Goal: Task Accomplishment & Management: Complete application form

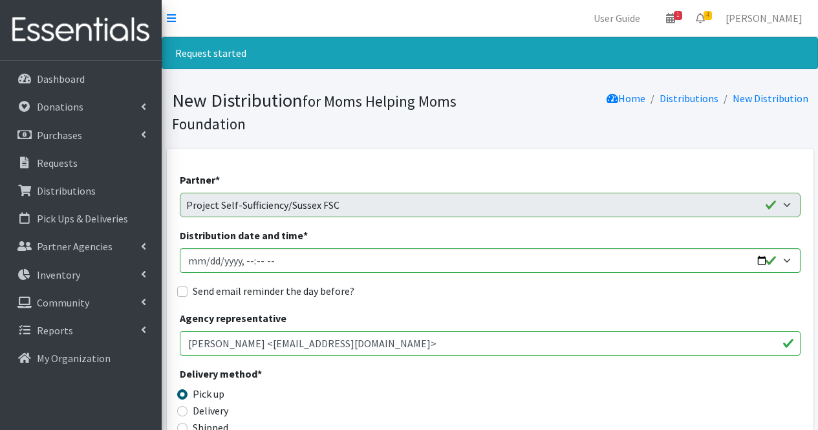
scroll to position [692, 0]
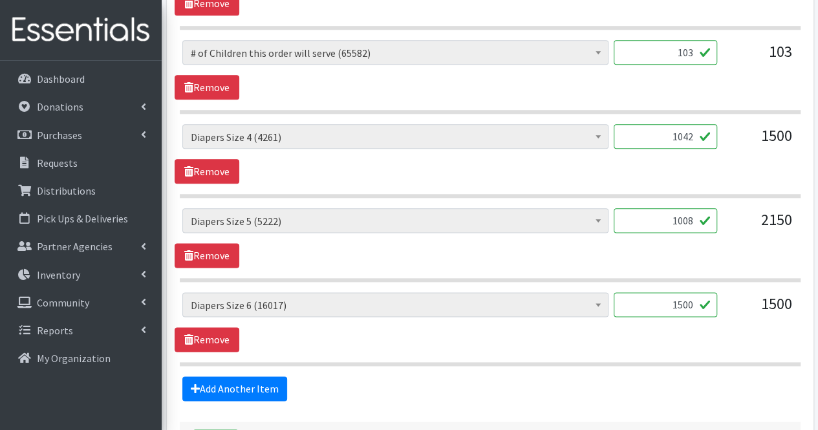
type input "1008"
click at [687, 303] on input "1500" at bounding box center [665, 304] width 103 height 25
type input "1520"
click at [255, 392] on link "Add Another Item" at bounding box center [234, 388] width 105 height 25
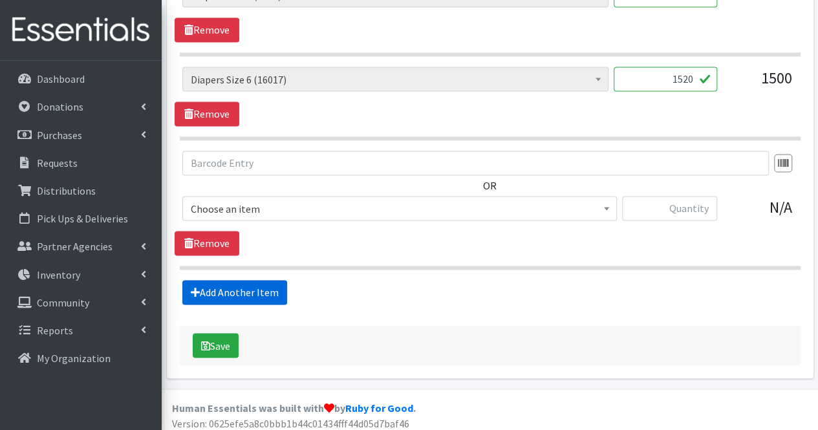
scroll to position [919, 0]
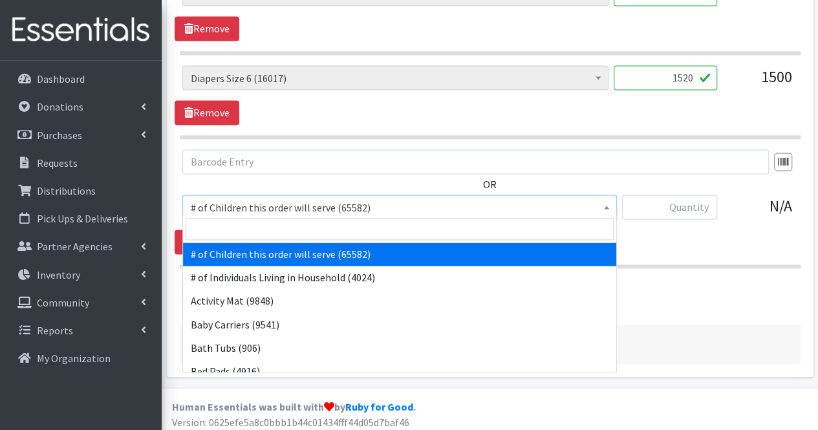
click at [266, 204] on span "# of Children this order will serve (65582)" at bounding box center [400, 207] width 418 height 18
drag, startPoint x: 254, startPoint y: 231, endPoint x: 208, endPoint y: 233, distance: 46.0
click at [208, 233] on input "search" at bounding box center [400, 229] width 428 height 22
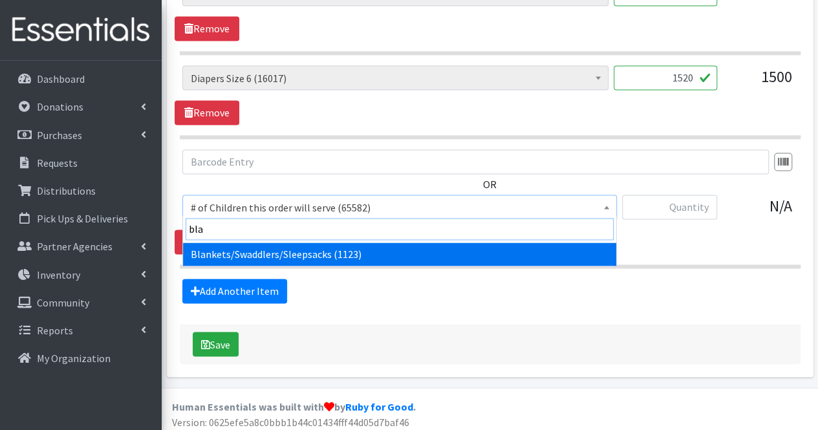
type input "blan"
select select "1933"
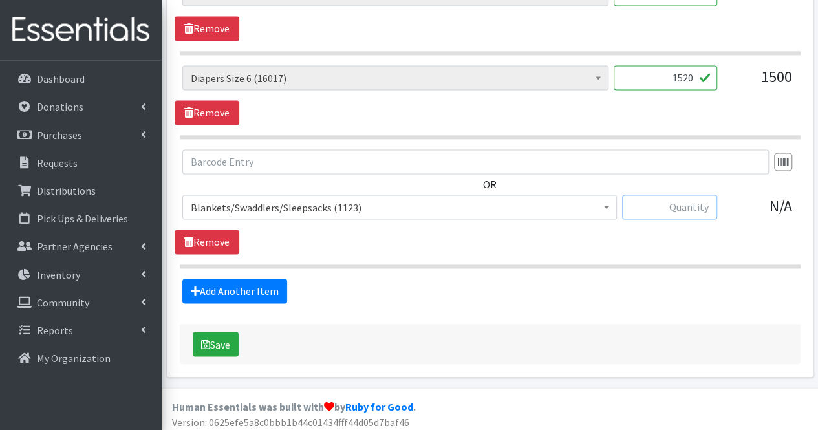
click at [697, 198] on input "text" at bounding box center [669, 207] width 95 height 25
type input "10"
click at [262, 291] on link "Add Another Item" at bounding box center [234, 291] width 105 height 25
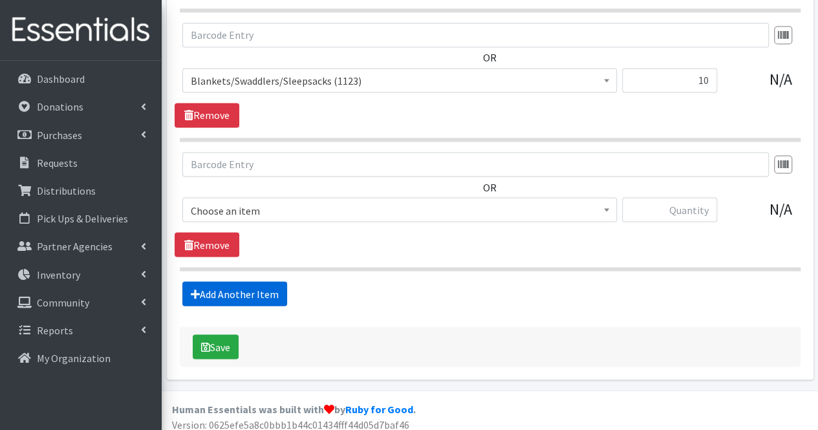
scroll to position [1048, 0]
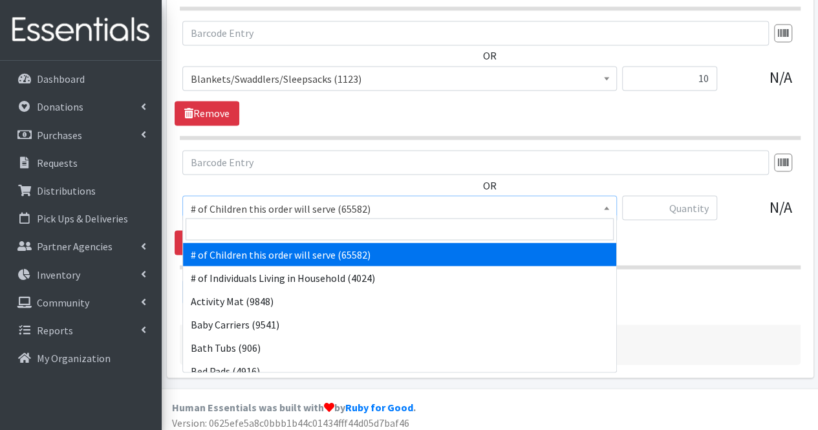
click at [242, 204] on span "# of Children this order will serve (65582)" at bounding box center [400, 208] width 418 height 18
click at [229, 229] on input "search" at bounding box center [400, 229] width 428 height 22
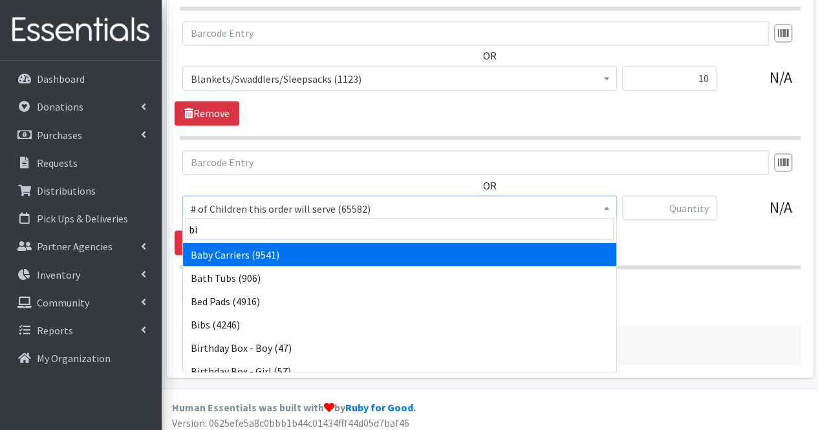
type input "bib"
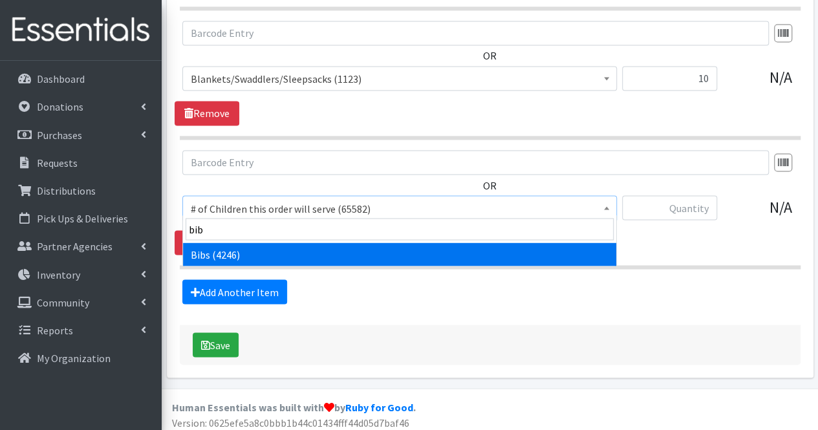
select select "293"
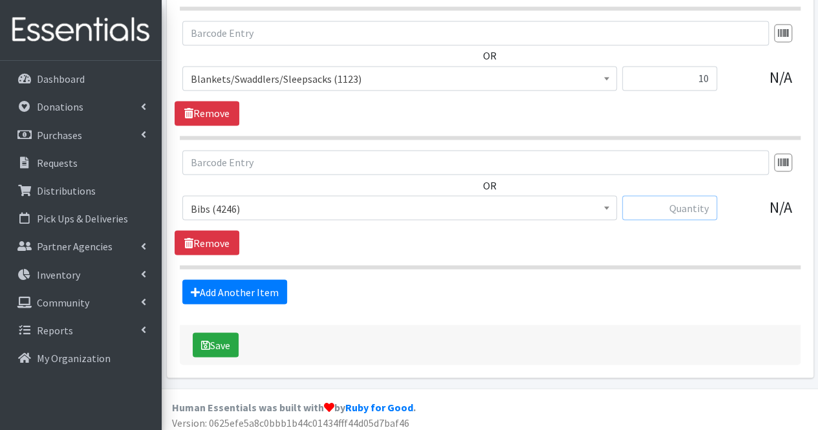
click at [698, 205] on input "text" at bounding box center [669, 207] width 95 height 25
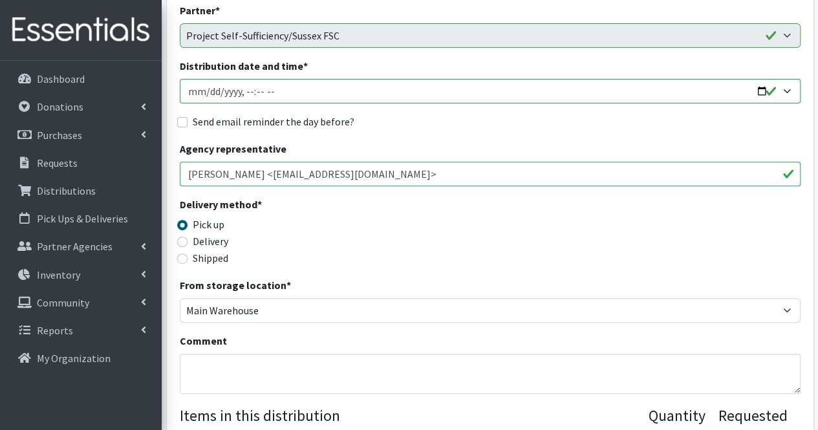
scroll to position [169, 0]
type input "10"
drag, startPoint x: 281, startPoint y: 352, endPoint x: 274, endPoint y: 361, distance: 12.0
click at [274, 361] on div "Comment" at bounding box center [490, 364] width 621 height 61
click at [274, 361] on textarea "Comment" at bounding box center [490, 374] width 621 height 40
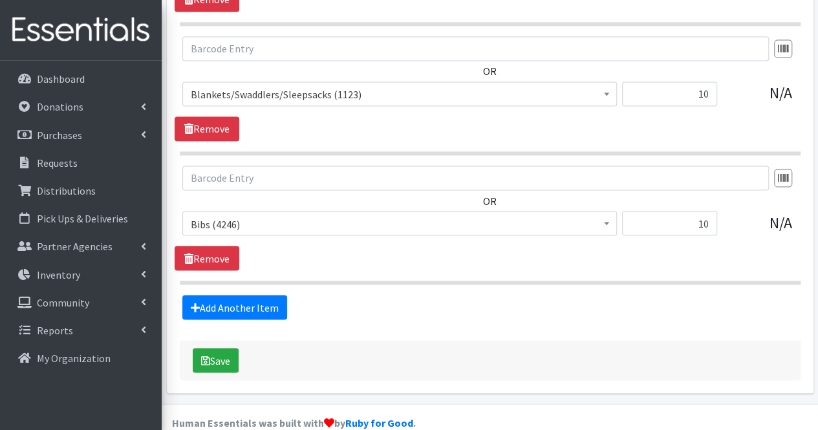
scroll to position [1048, 0]
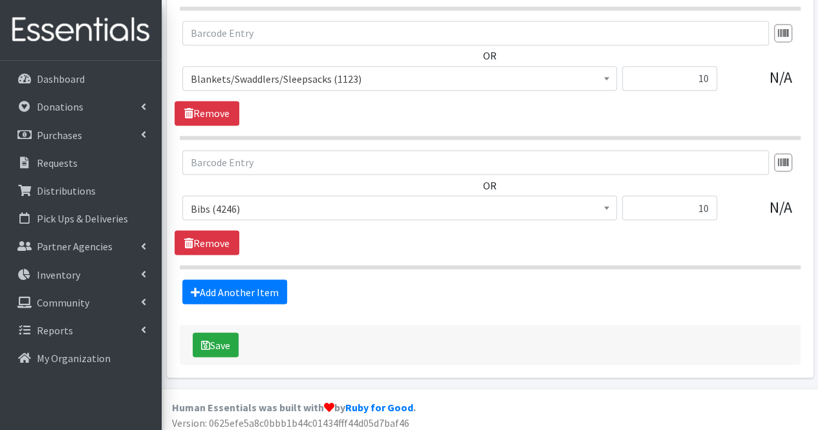
type textarea "Moms, Thank you for your partnership. Due to quantities available, your order c…"
click at [233, 290] on link "Add Another Item" at bounding box center [234, 291] width 105 height 25
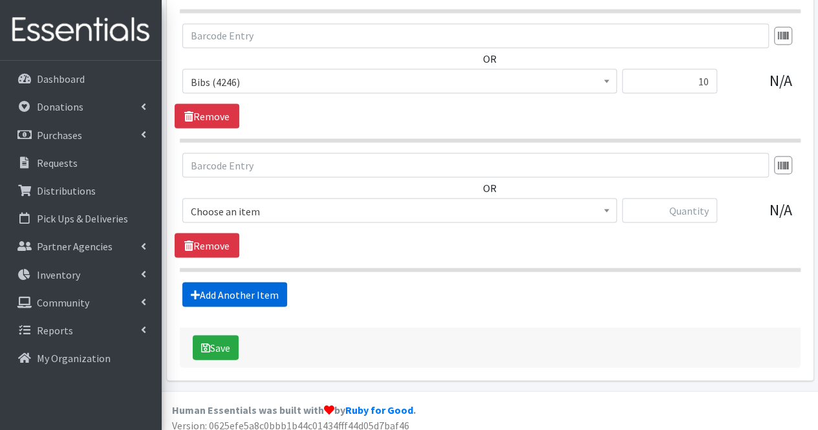
scroll to position [1177, 0]
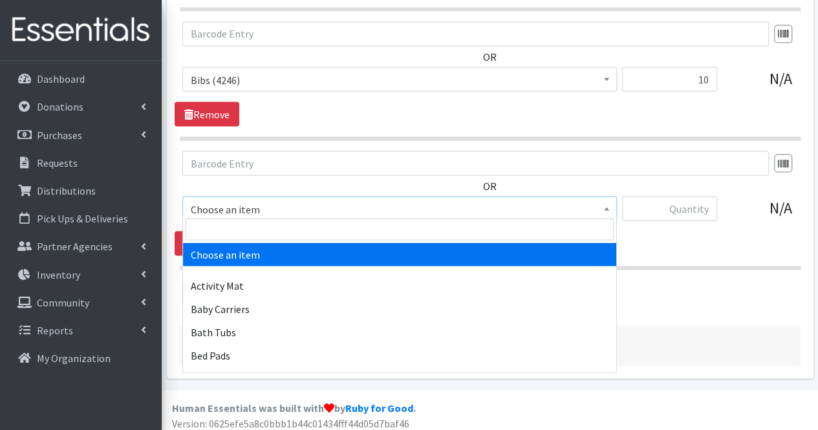
drag, startPoint x: 257, startPoint y: 209, endPoint x: 252, endPoint y: 226, distance: 17.6
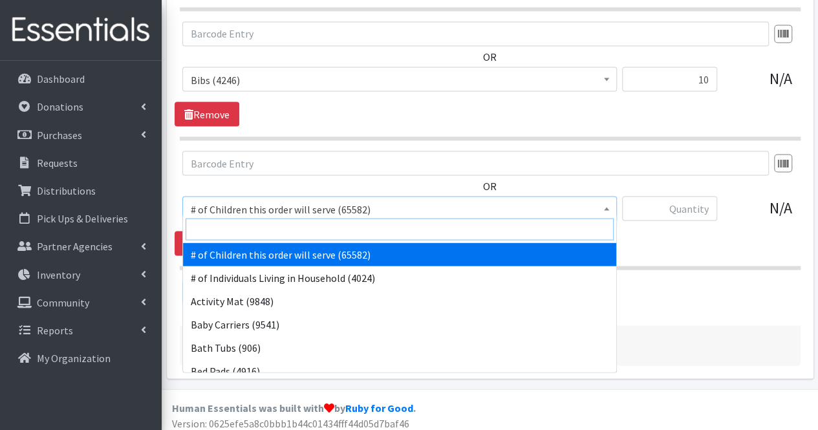
click at [252, 226] on input "search" at bounding box center [400, 229] width 428 height 22
type input "b"
click at [252, 226] on input "search" at bounding box center [400, 229] width 428 height 22
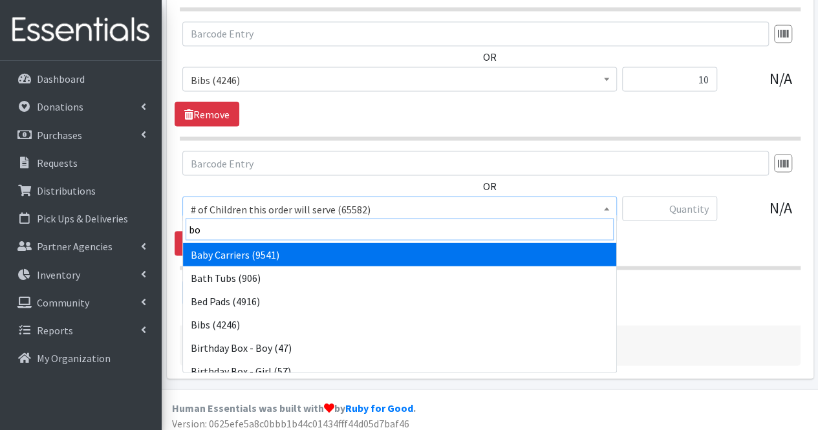
type input "boo"
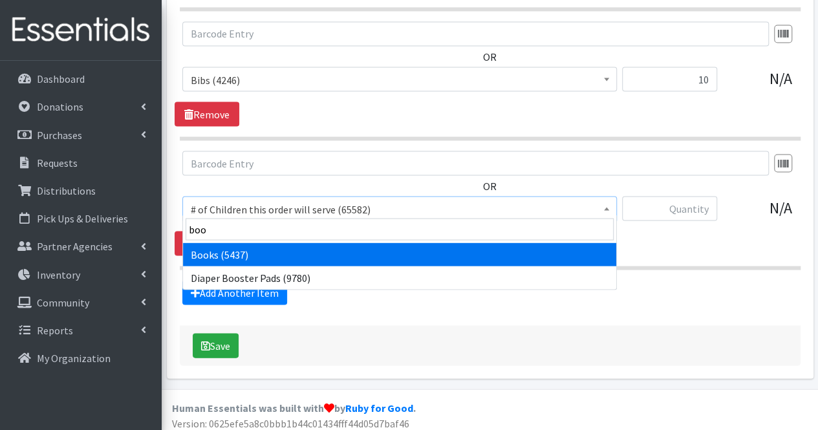
select select "1947"
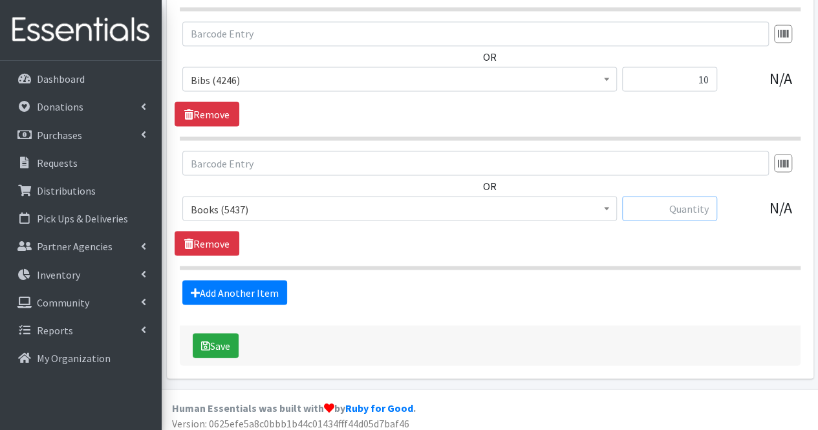
click at [697, 204] on input "text" at bounding box center [669, 208] width 95 height 25
type input "50"
click at [221, 341] on button "Save" at bounding box center [216, 345] width 46 height 25
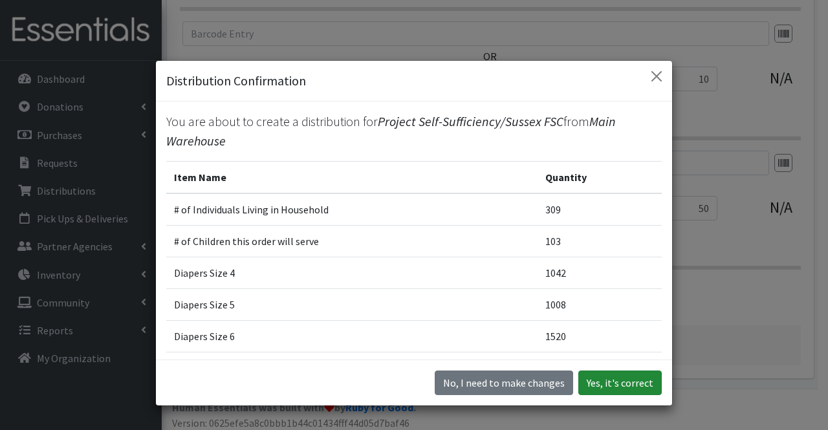
click at [621, 385] on button "Yes, it's correct" at bounding box center [619, 382] width 83 height 25
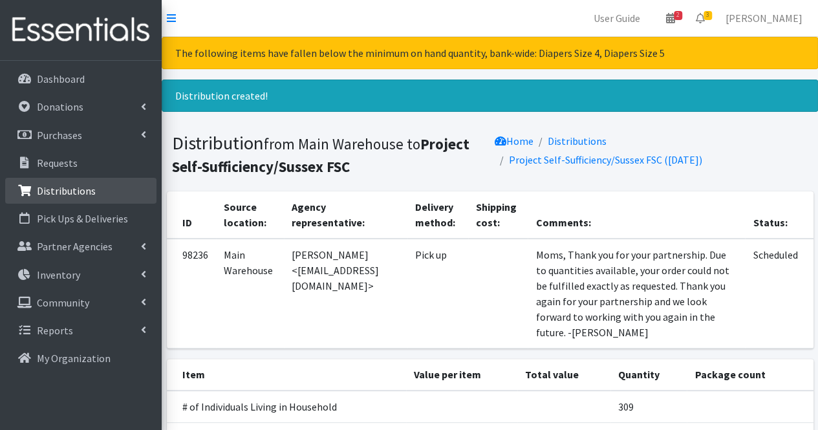
click at [97, 184] on link "Distributions" at bounding box center [80, 191] width 151 height 26
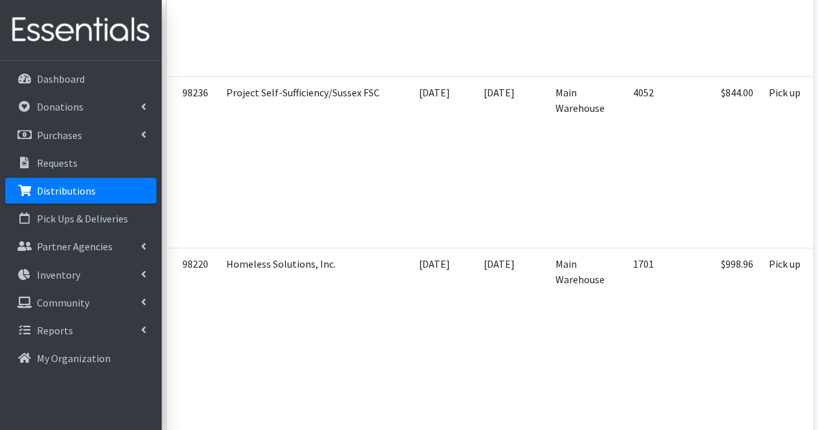
scroll to position [0, 208]
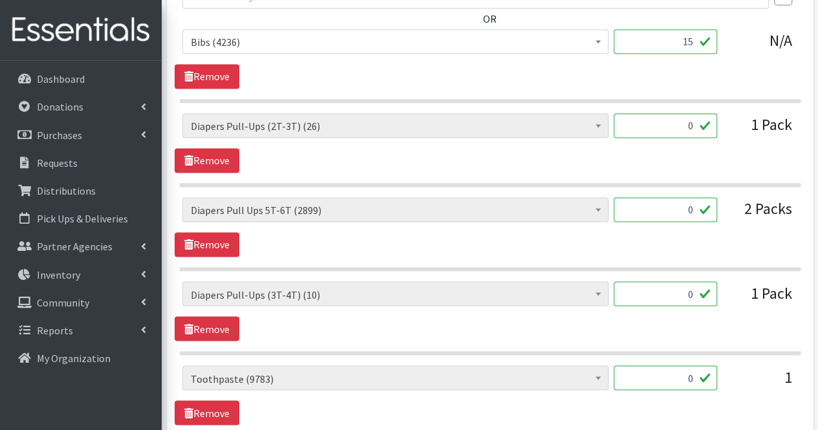
scroll to position [3401, 0]
click at [696, 198] on input "0" at bounding box center [665, 210] width 103 height 25
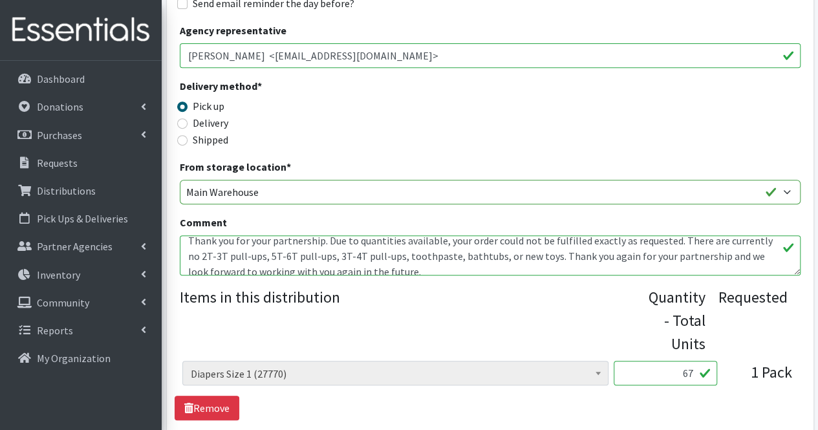
scroll to position [116, 0]
type input "40"
click at [328, 257] on textarea "Other-one pack of 7T winter clothes for a girl Other-socks for 5 year old boy O…" at bounding box center [490, 255] width 621 height 40
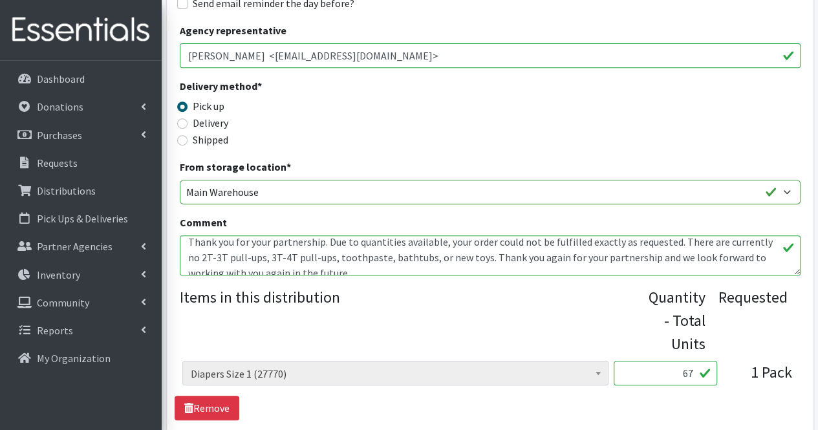
click at [328, 259] on textarea "Other-one pack of 7T winter clothes for a girl Other-socks for 5 year old boy O…" at bounding box center [490, 255] width 621 height 40
click at [330, 260] on textarea "Other-one pack of 7T winter clothes for a girl Other-socks for 5 year old boy O…" at bounding box center [490, 255] width 621 height 40
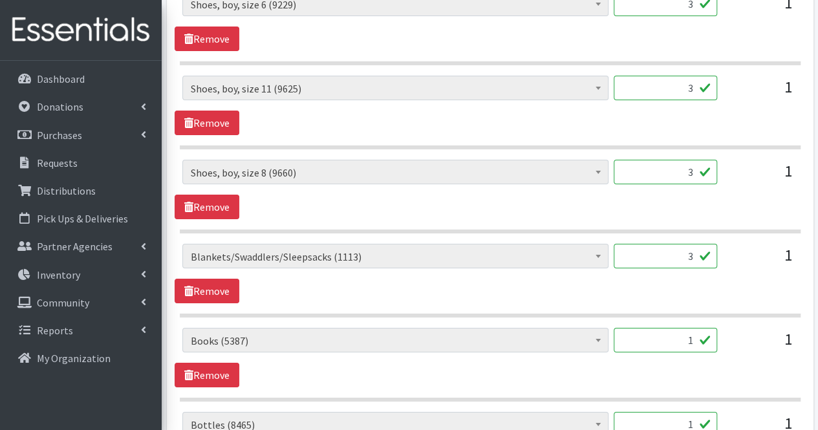
scroll to position [2241, 0]
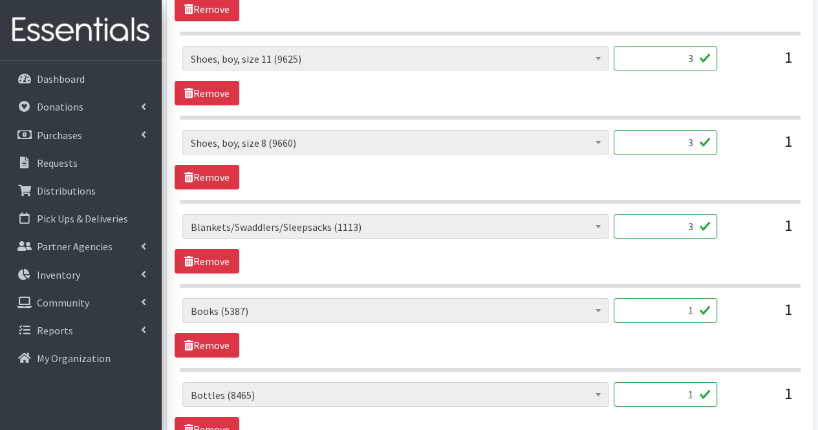
type textarea "Other-one pack of 7T winter clothes for a girl Other-socks for [DEMOGRAPHIC_DAT…"
click at [694, 298] on input "1" at bounding box center [665, 310] width 103 height 25
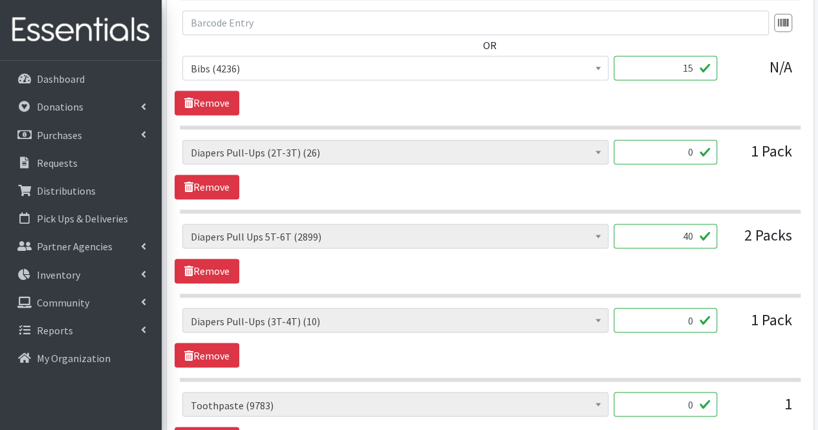
scroll to position [3377, 0]
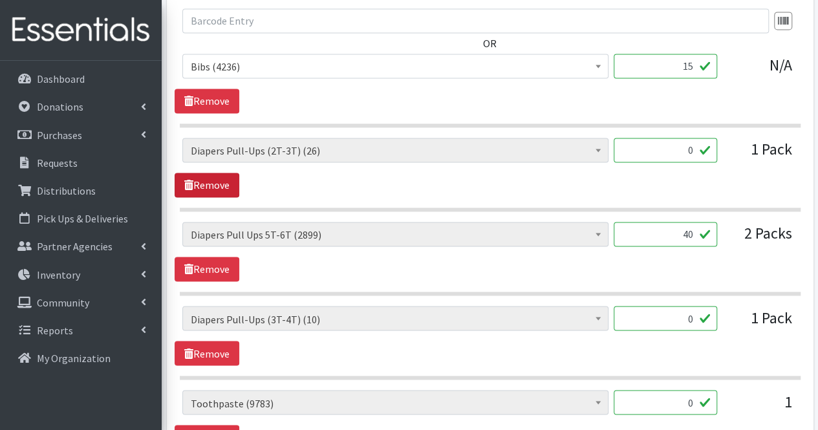
type input "5"
click at [224, 173] on link "Remove" at bounding box center [207, 185] width 65 height 25
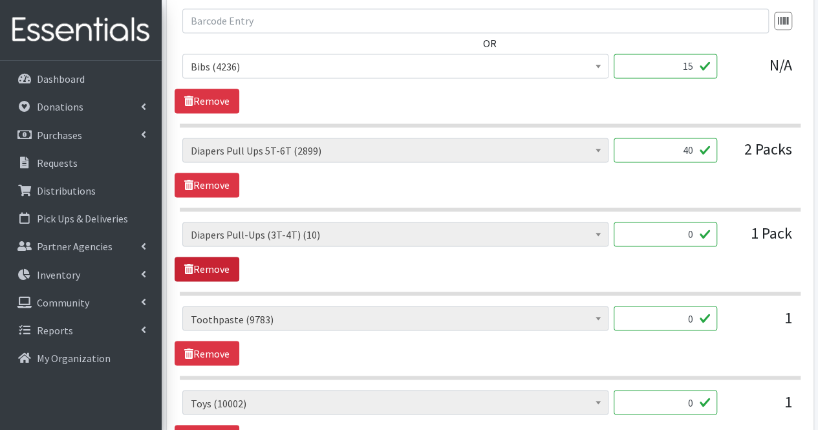
click at [219, 257] on link "Remove" at bounding box center [207, 269] width 65 height 25
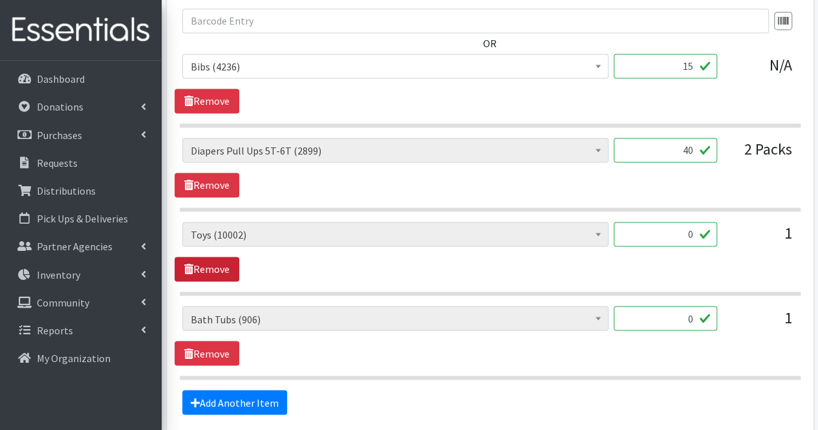
click at [219, 257] on link "Remove" at bounding box center [207, 269] width 65 height 25
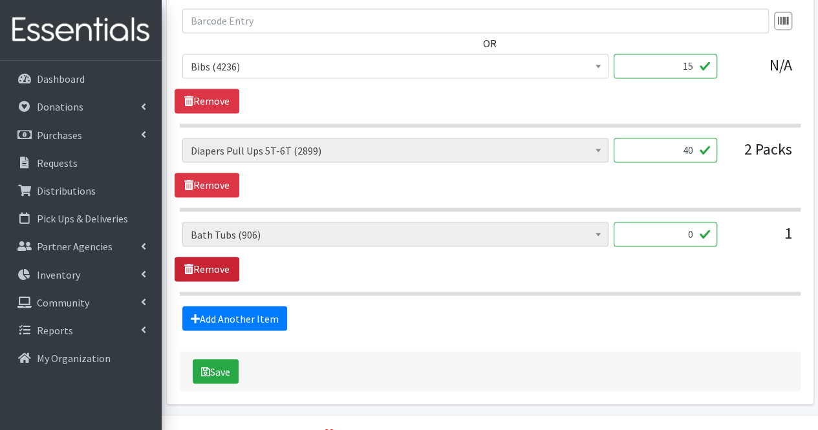
click at [219, 257] on link "Remove" at bounding box center [207, 269] width 65 height 25
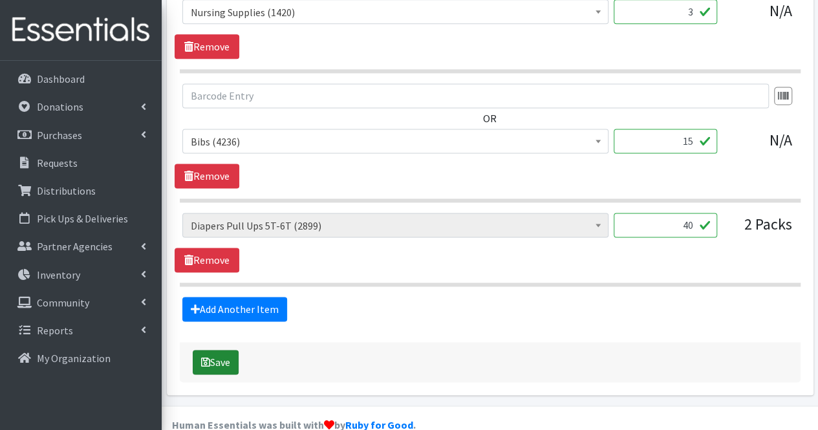
click at [222, 350] on button "Save" at bounding box center [216, 362] width 46 height 25
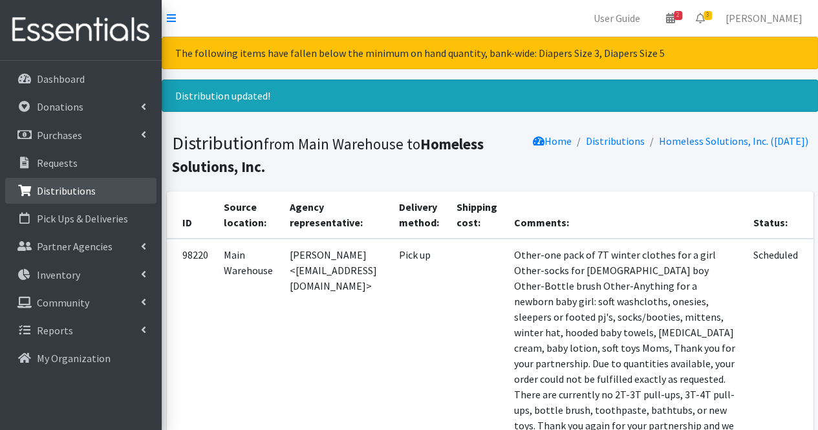
click at [93, 185] on link "Distributions" at bounding box center [80, 191] width 151 height 26
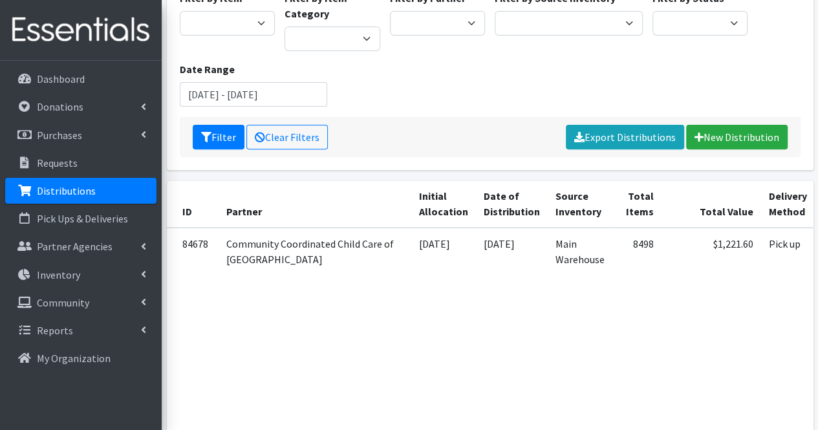
scroll to position [159, 0]
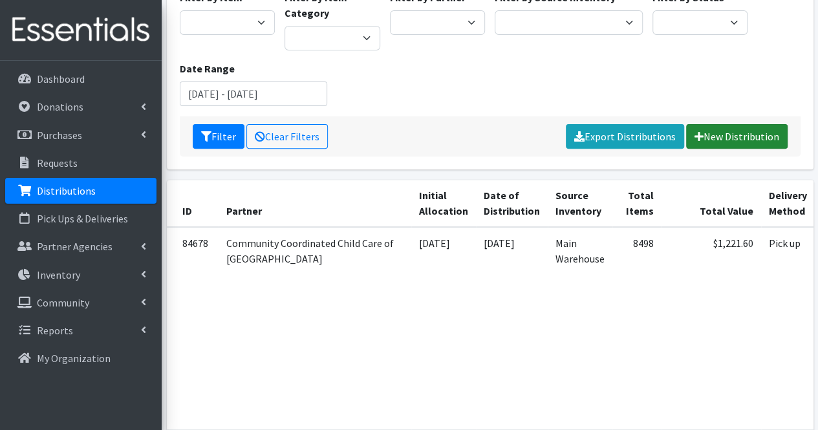
click at [758, 139] on link "New Distribution" at bounding box center [737, 136] width 102 height 25
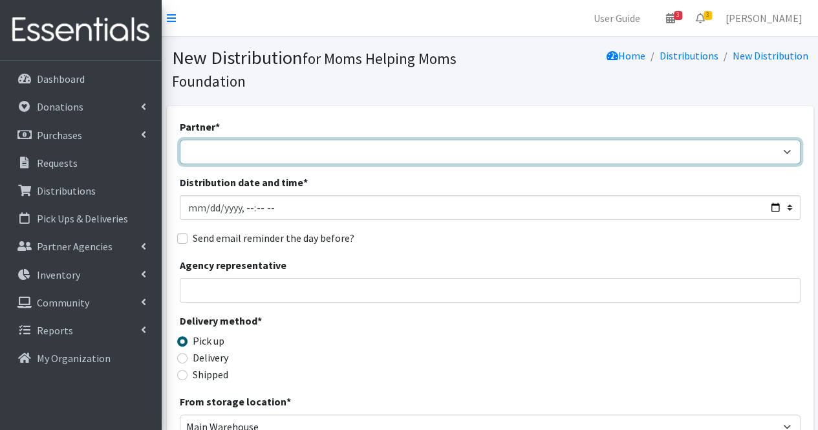
click at [240, 145] on select "Acenda Integrated Health - FSC Acenda Integrated Health - Maternal Health Alter…" at bounding box center [490, 152] width 621 height 25
select select "1986"
click at [180, 140] on select "Acenda Integrated Health - FSC Acenda Integrated Health - Maternal Health Alter…" at bounding box center [490, 152] width 621 height 25
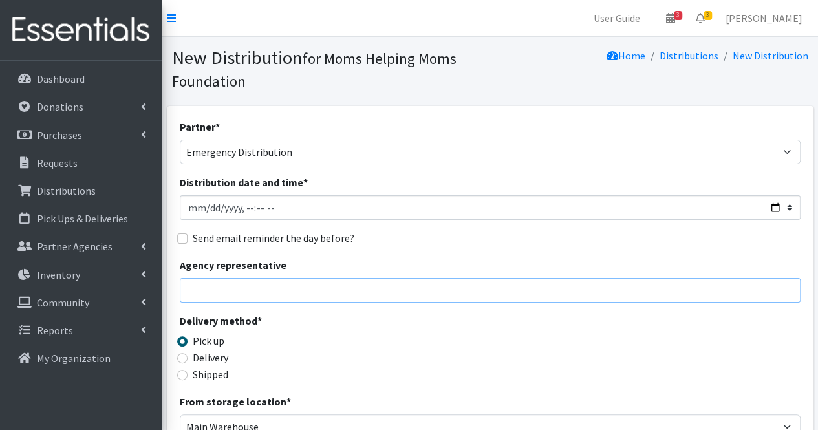
click at [222, 294] on input "Agency representative" at bounding box center [490, 290] width 621 height 25
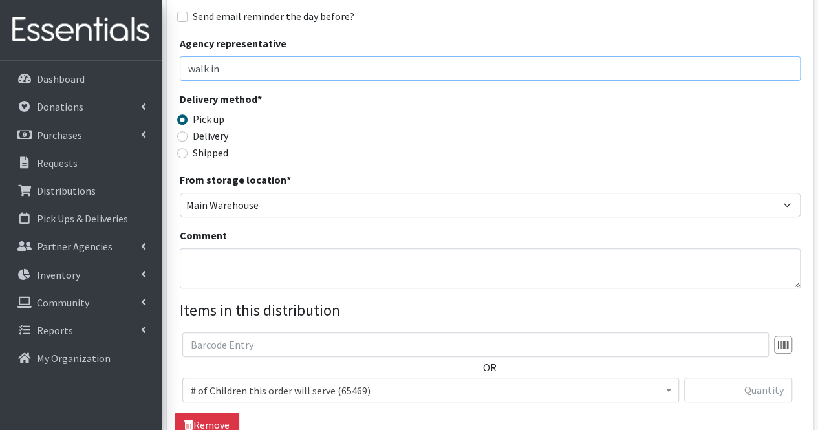
scroll to position [222, 0]
type input "w"
click at [228, 257] on textarea "Comment" at bounding box center [490, 268] width 621 height 40
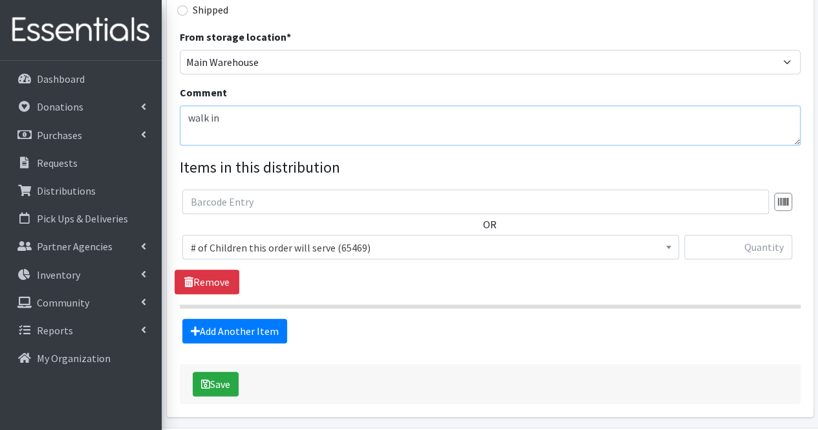
type textarea "walk in"
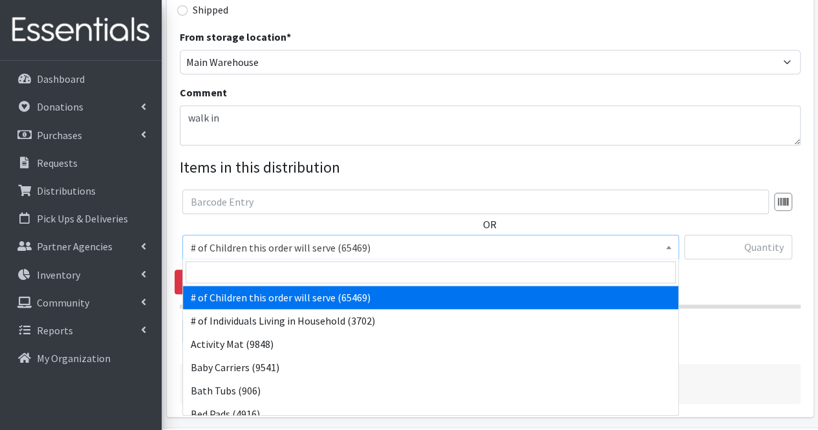
click at [242, 253] on span "# of Children this order will serve (65469)" at bounding box center [431, 248] width 480 height 18
click at [239, 271] on input "search" at bounding box center [431, 272] width 490 height 22
type input "1"
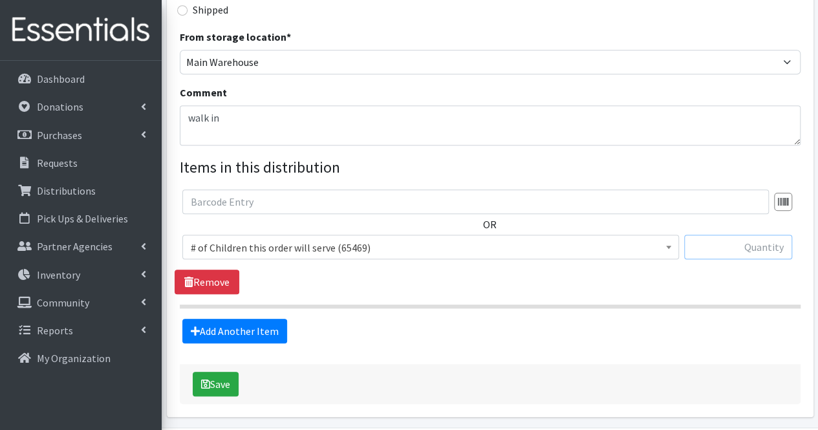
click at [757, 255] on input "text" at bounding box center [738, 247] width 108 height 25
type input "1"
click at [237, 326] on link "Add Another Item" at bounding box center [234, 331] width 105 height 25
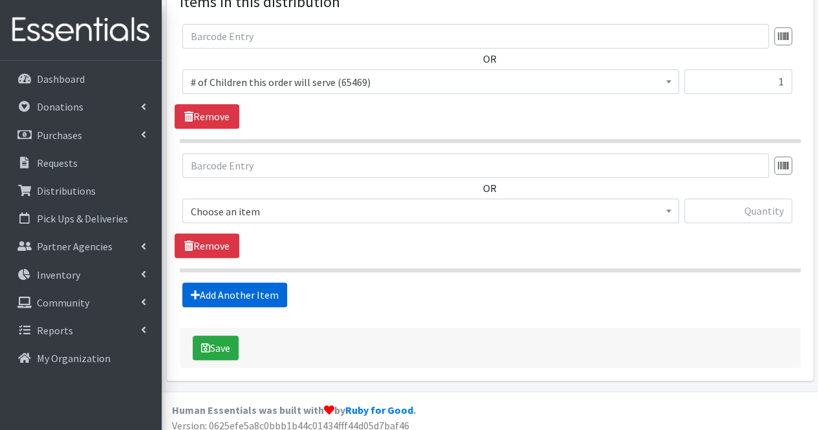
scroll to position [537, 0]
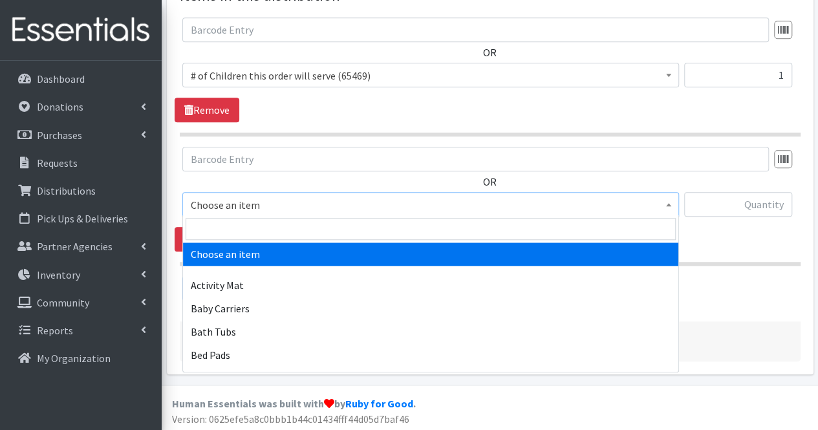
click at [295, 201] on span "Choose an item" at bounding box center [431, 205] width 480 height 18
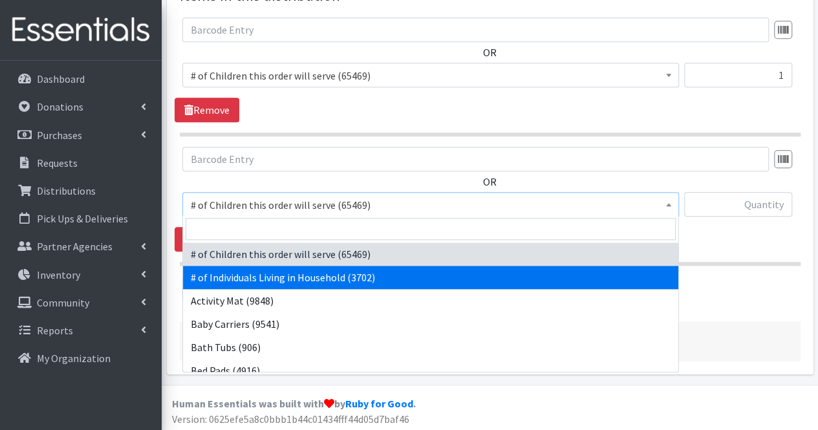
select select "6076"
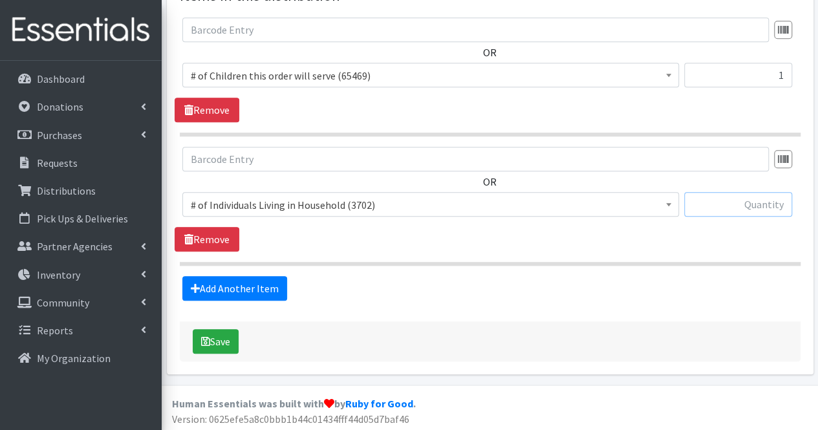
click at [738, 208] on input "text" at bounding box center [738, 204] width 108 height 25
type input "2"
click at [243, 284] on link "Add Another Item" at bounding box center [234, 288] width 105 height 25
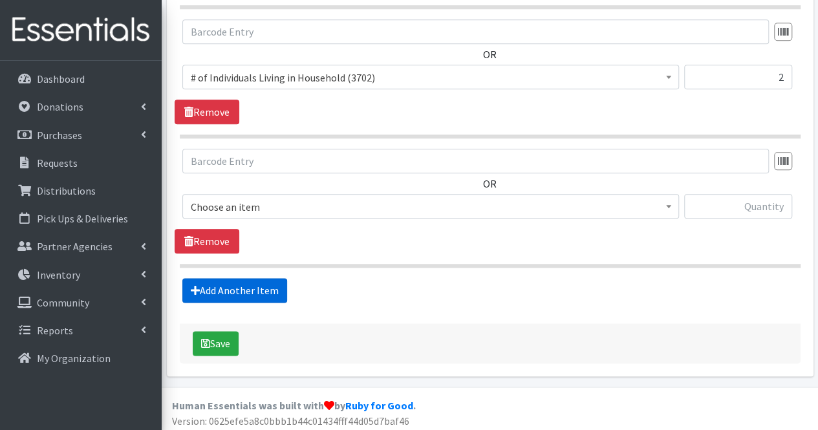
scroll to position [666, 0]
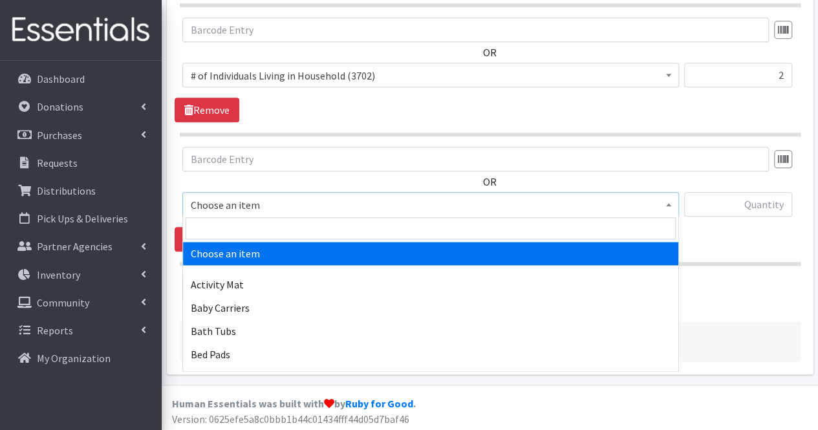
click at [250, 204] on span "Choose an item" at bounding box center [431, 205] width 480 height 18
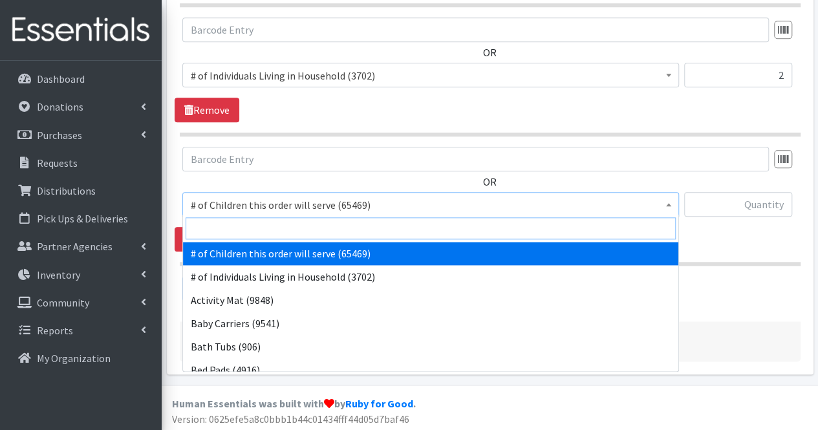
click at [244, 222] on input "search" at bounding box center [431, 228] width 490 height 22
drag, startPoint x: 244, startPoint y: 222, endPoint x: 207, endPoint y: 227, distance: 37.9
click at [207, 227] on input "search" at bounding box center [431, 228] width 490 height 22
type input "size"
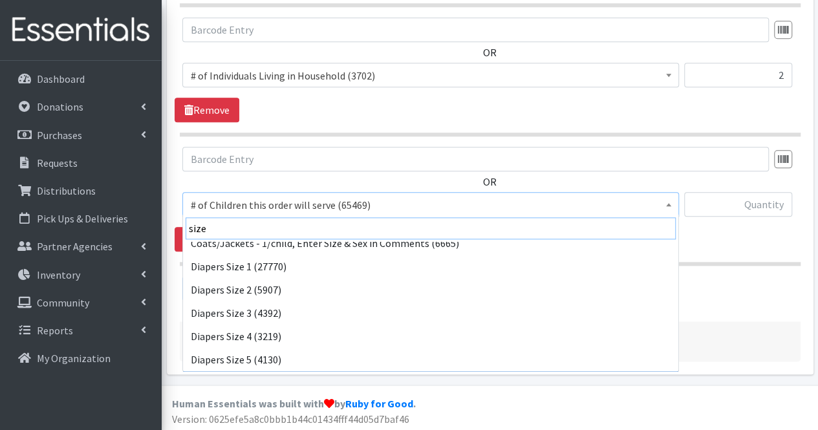
scroll to position [57, 0]
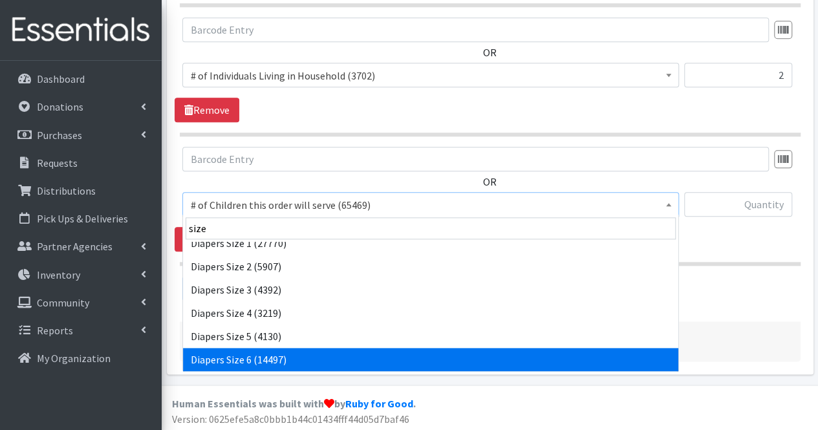
select select "1969"
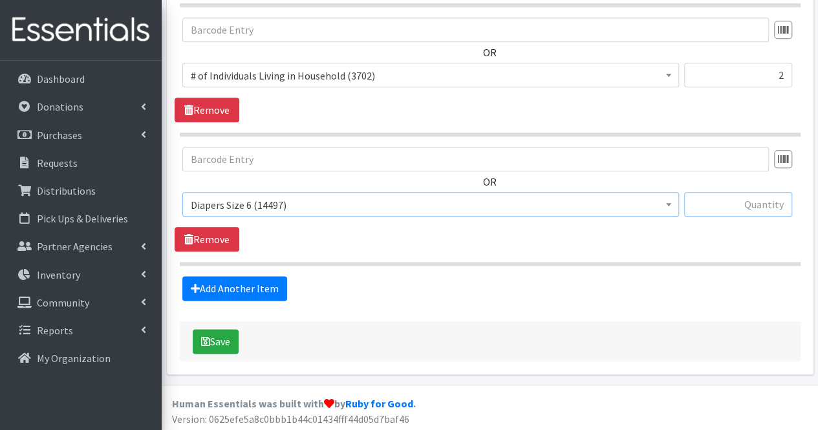
click at [723, 204] on input "text" at bounding box center [738, 204] width 108 height 25
type input "48"
click at [252, 287] on link "Add Another Item" at bounding box center [234, 288] width 105 height 25
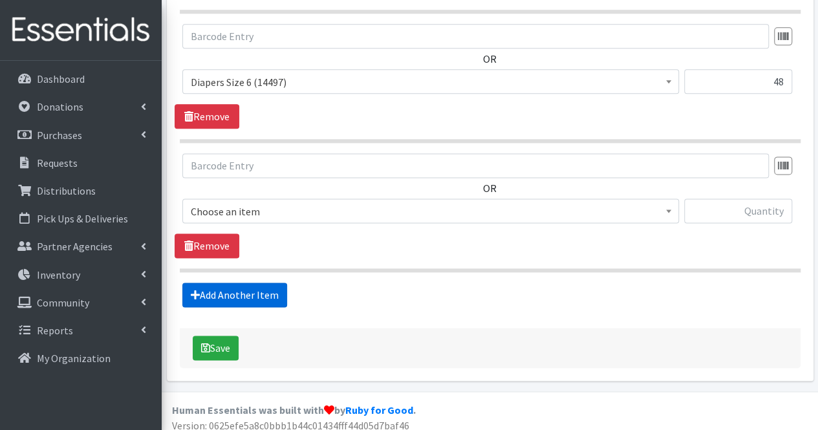
scroll to position [794, 0]
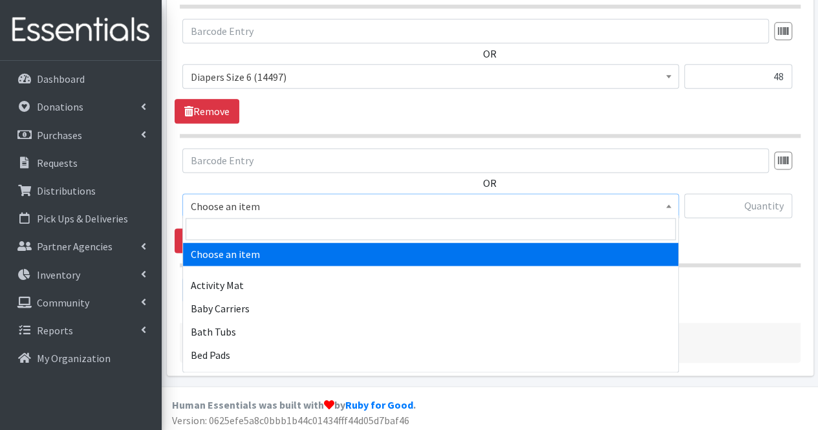
click at [233, 211] on span "Choose an item" at bounding box center [431, 206] width 480 height 18
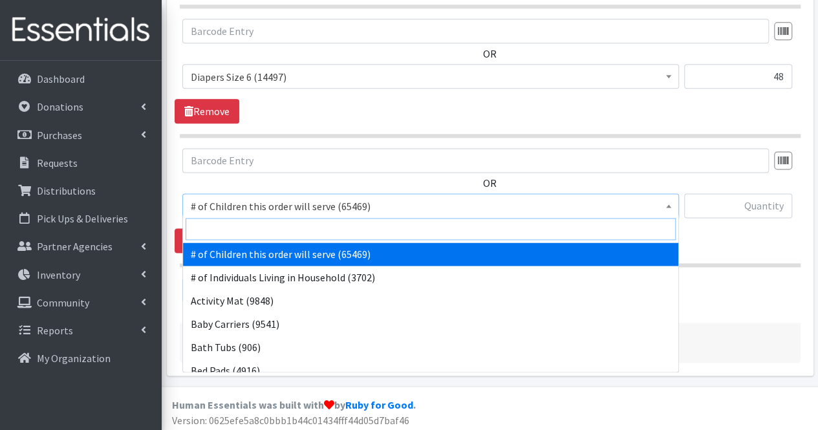
click at [230, 225] on input "search" at bounding box center [431, 229] width 490 height 22
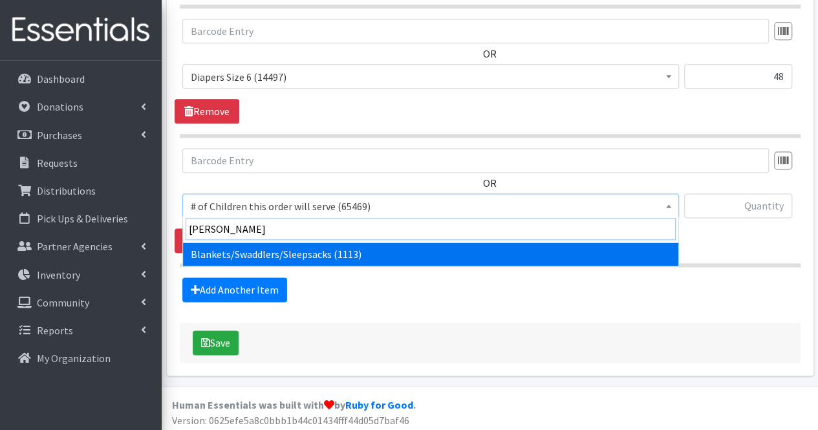
type input "blan"
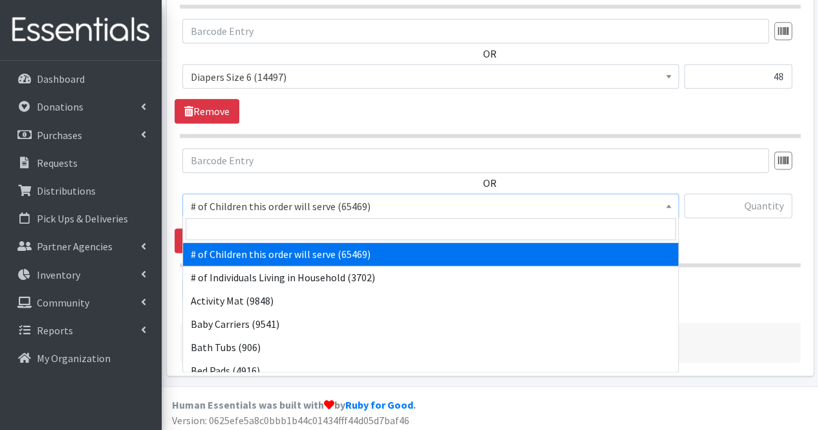
drag, startPoint x: 244, startPoint y: 194, endPoint x: 239, endPoint y: 235, distance: 41.7
click at [239, 235] on input "search" at bounding box center [431, 229] width 490 height 22
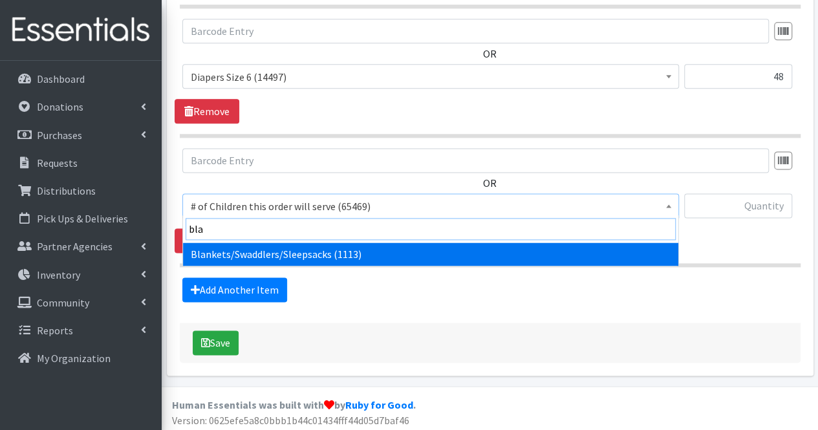
type input "blan"
select select "1933"
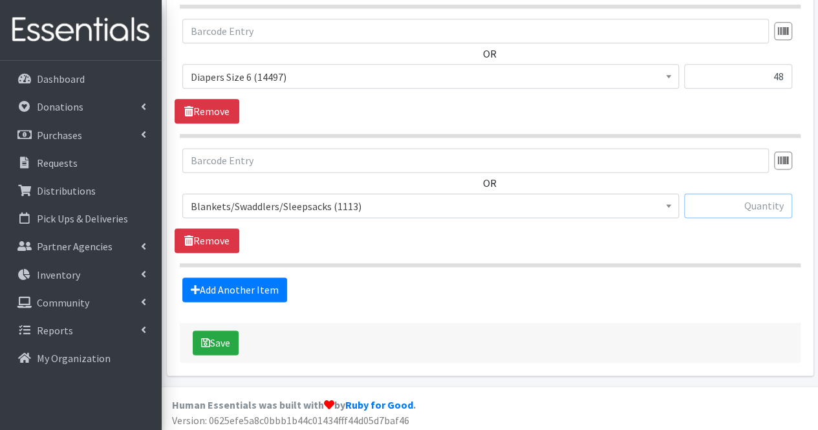
click at [764, 201] on input "text" at bounding box center [738, 205] width 108 height 25
type input "1"
click at [228, 293] on link "Add Another Item" at bounding box center [234, 289] width 105 height 25
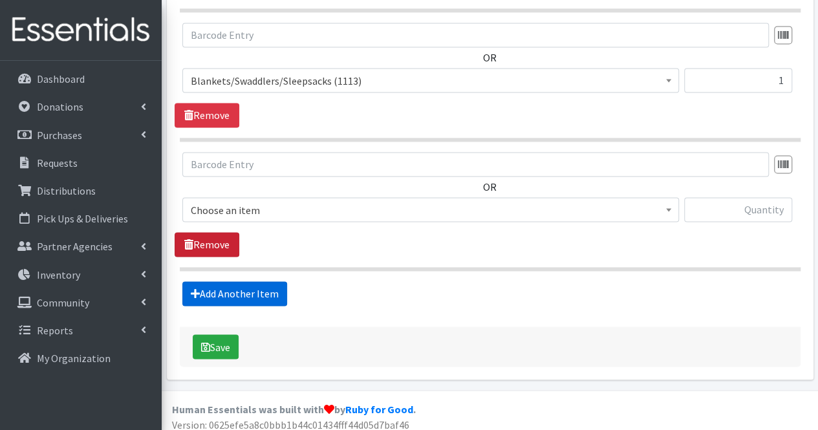
scroll to position [923, 0]
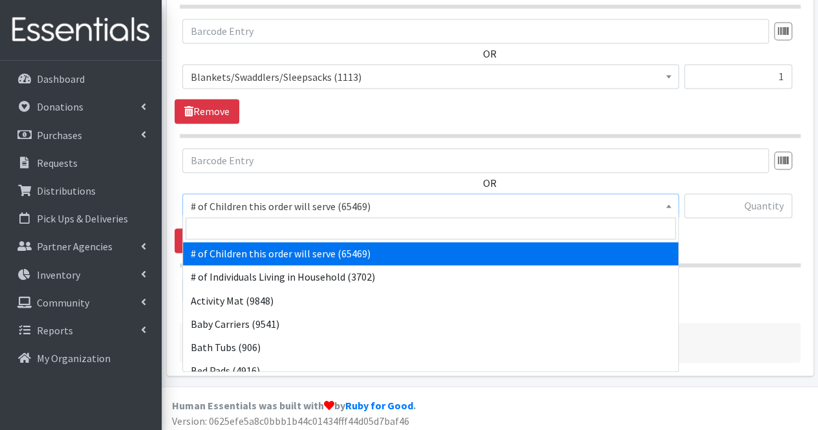
click at [238, 209] on span "# of Children this order will serve (65469)" at bounding box center [431, 206] width 480 height 18
click at [236, 228] on input "search" at bounding box center [431, 228] width 490 height 22
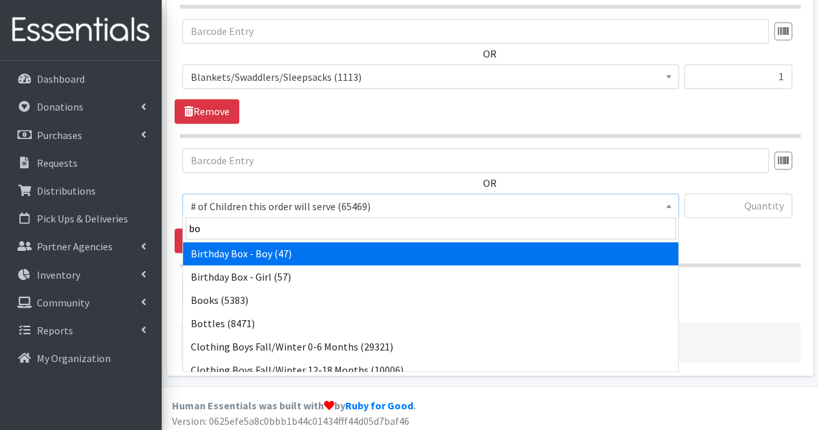
type input "boy"
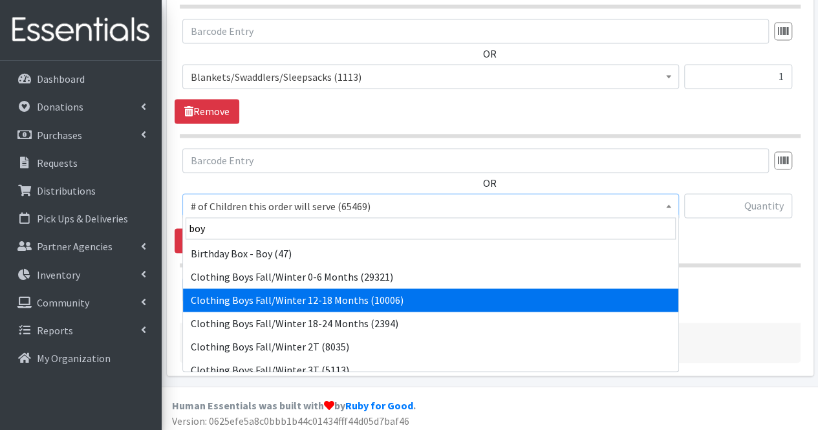
select select "5706"
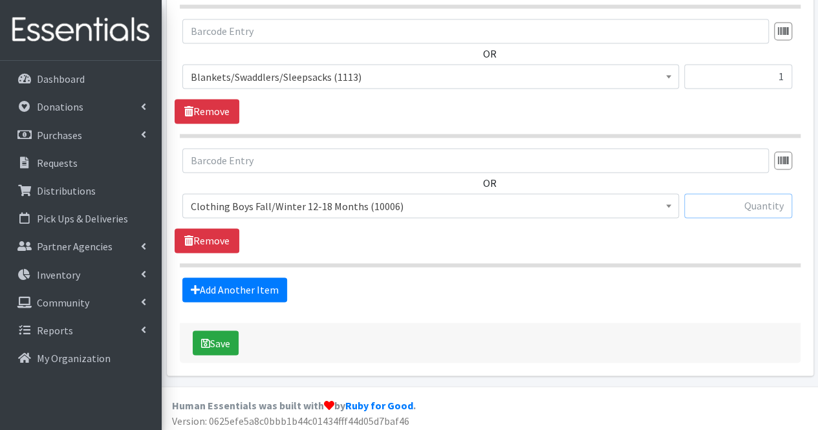
click at [751, 209] on input "text" at bounding box center [738, 205] width 108 height 25
type input "5"
click at [222, 288] on link "Add Another Item" at bounding box center [234, 289] width 105 height 25
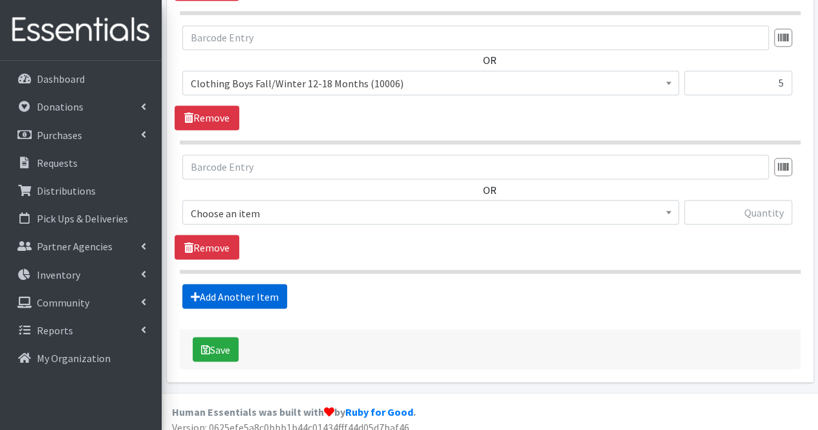
scroll to position [1051, 0]
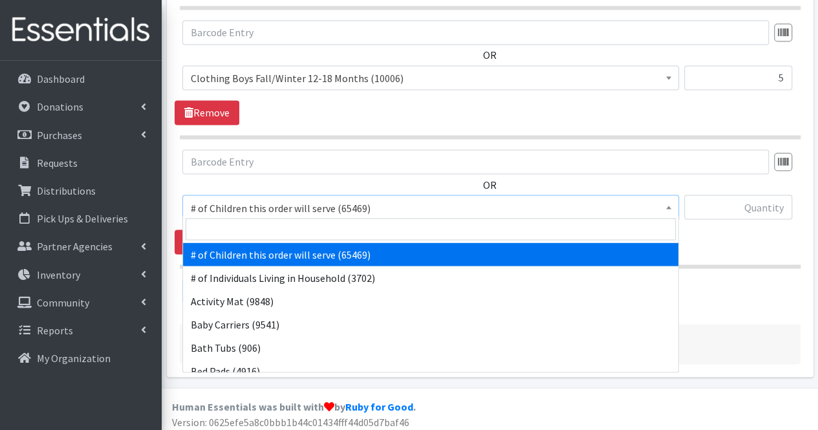
click at [250, 201] on span "# of Children this order will serve (65469)" at bounding box center [431, 207] width 480 height 18
click at [237, 222] on input "search" at bounding box center [431, 229] width 490 height 22
type input "co"
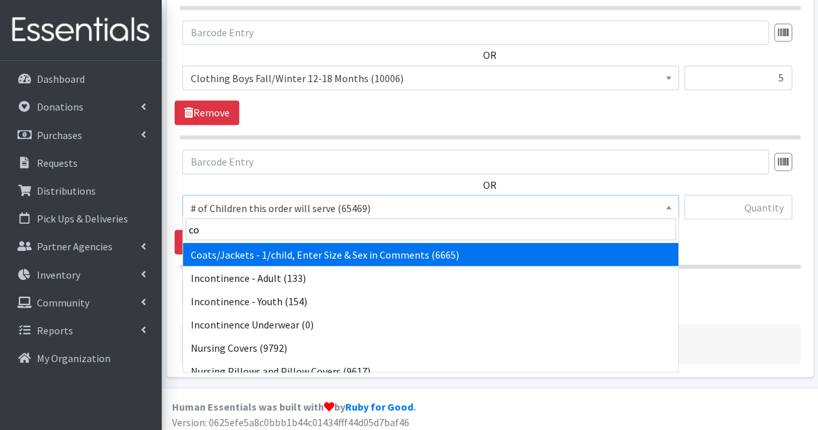
select select "6668"
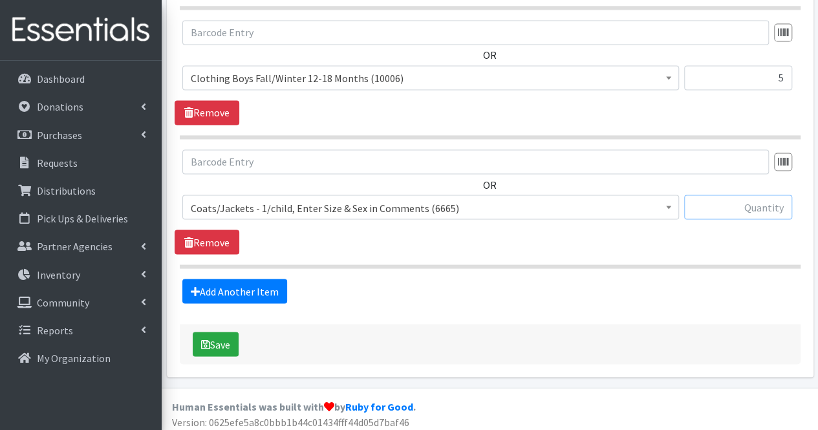
click at [729, 201] on input "text" at bounding box center [738, 207] width 108 height 25
type input "1"
click at [237, 279] on link "Add Another Item" at bounding box center [234, 291] width 105 height 25
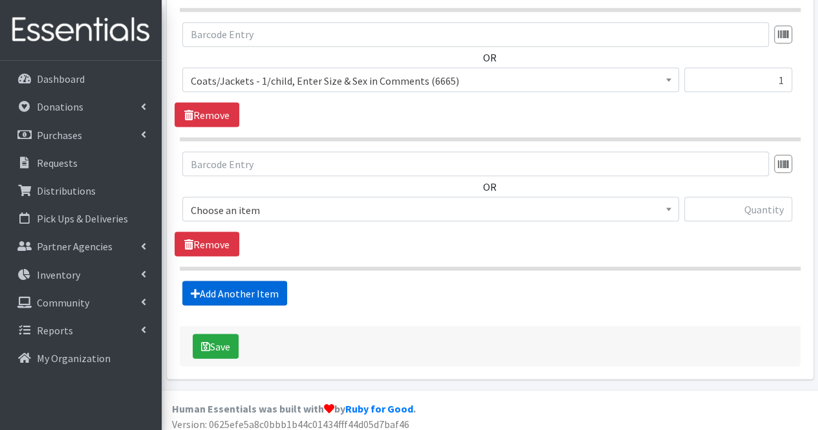
scroll to position [1181, 0]
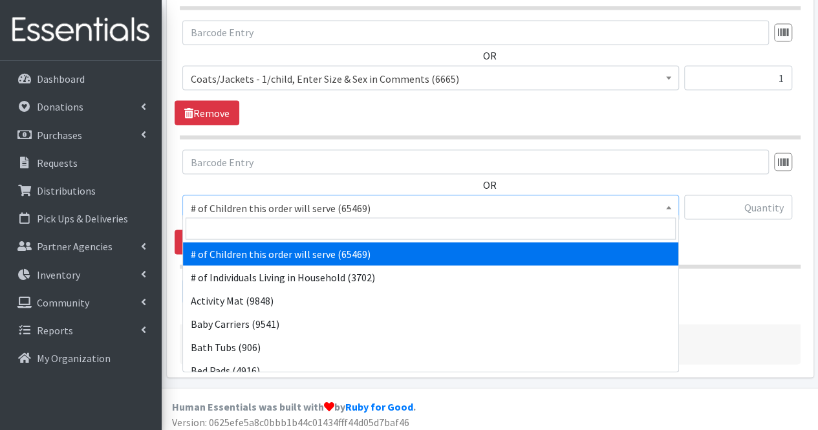
click at [241, 204] on span "# of Children this order will serve (65469)" at bounding box center [431, 207] width 480 height 18
click at [231, 229] on input "search" at bounding box center [431, 228] width 490 height 22
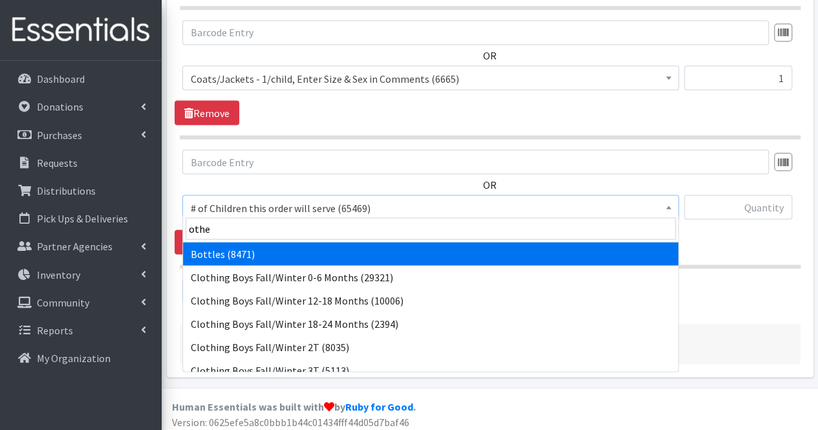
type input "other"
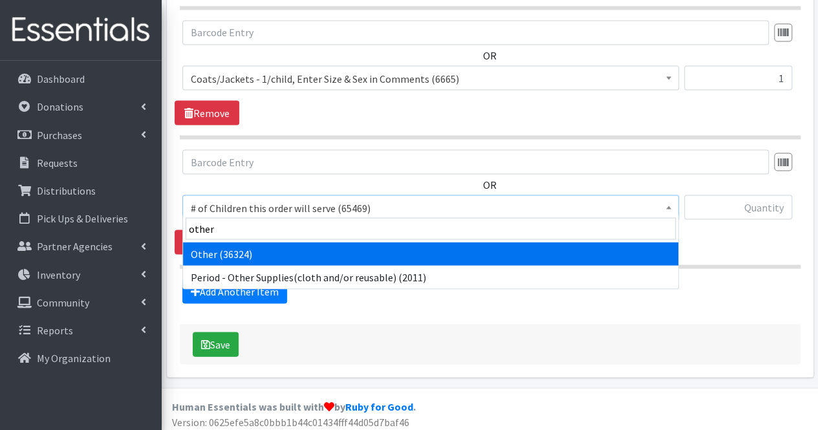
select select "316"
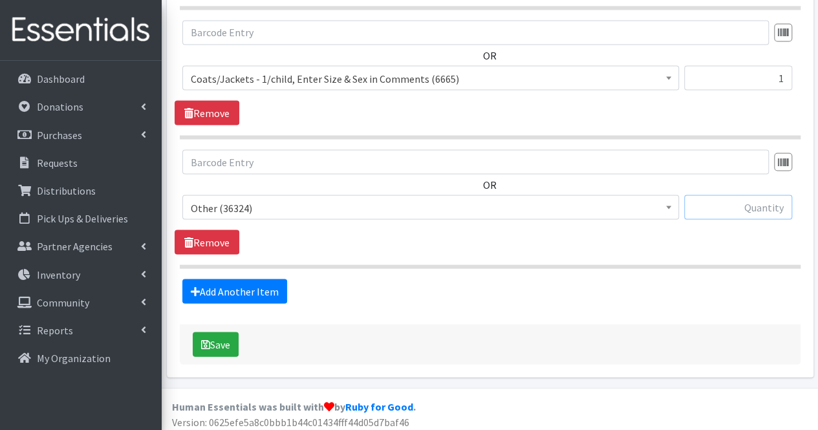
click at [736, 211] on input "text" at bounding box center [738, 207] width 108 height 25
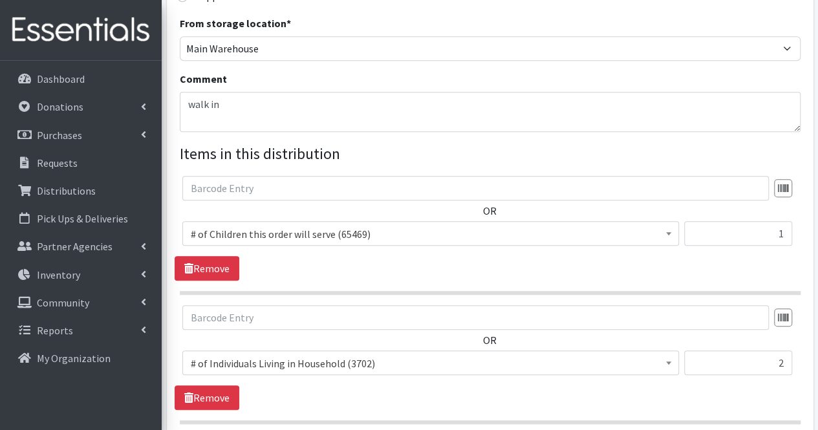
scroll to position [364, 0]
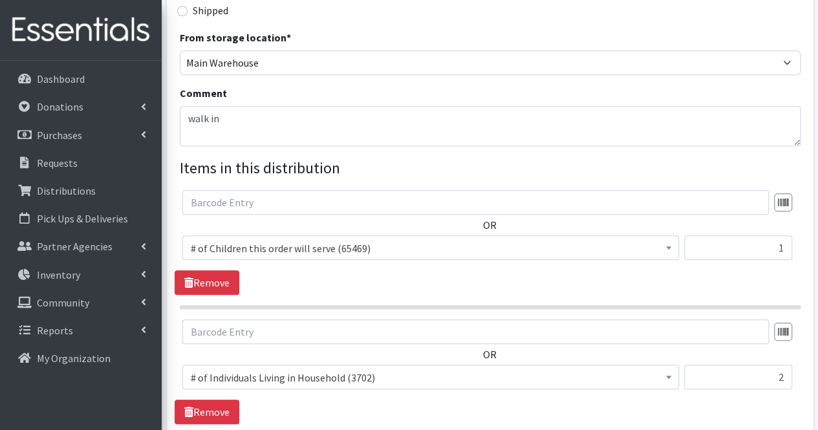
type input "1"
click at [282, 125] on textarea "walk in" at bounding box center [490, 126] width 621 height 40
click at [266, 120] on textarea "walk in-coat boys' size 3T," at bounding box center [490, 126] width 621 height 40
click at [350, 123] on textarea "walk in-coat boys' F/W size 3T," at bounding box center [490, 126] width 621 height 40
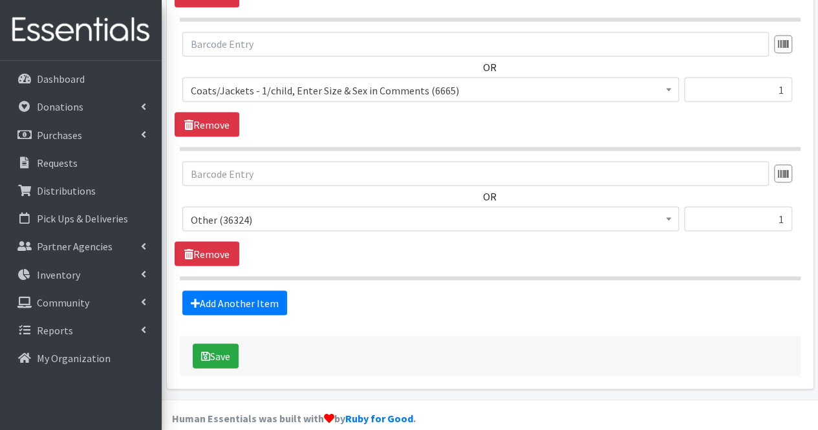
scroll to position [1181, 0]
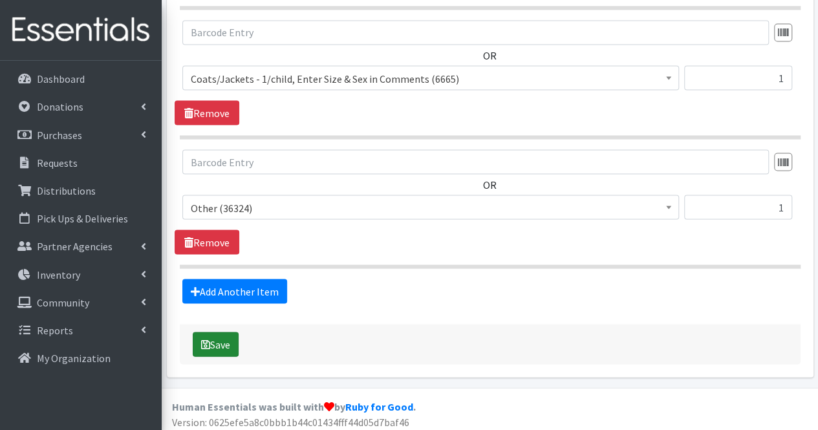
type textarea "walk in-coat boys' F/W size 3T, other = activity chair"
click at [207, 348] on button "Save" at bounding box center [216, 344] width 46 height 25
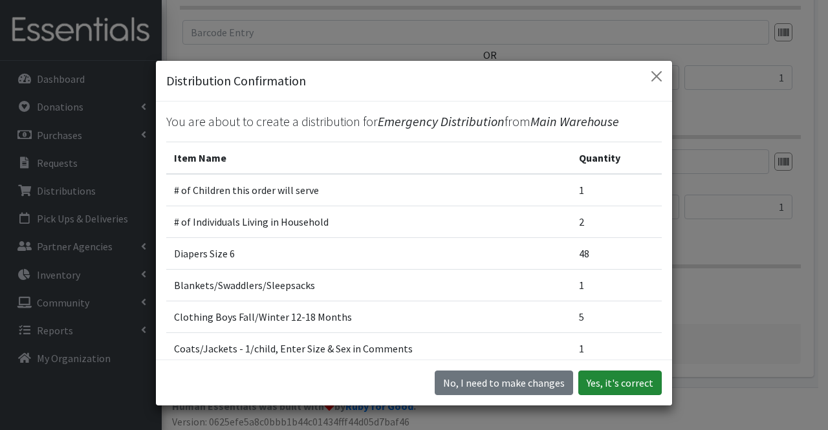
click at [630, 381] on button "Yes, it's correct" at bounding box center [619, 382] width 83 height 25
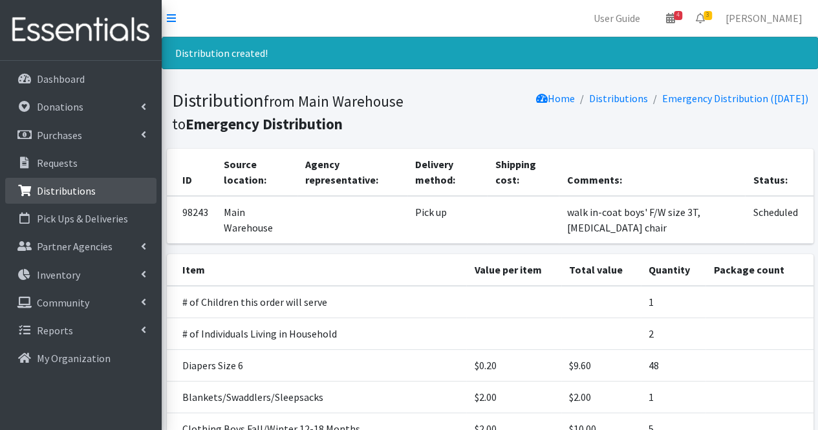
click at [69, 193] on p "Distributions" at bounding box center [66, 190] width 59 height 13
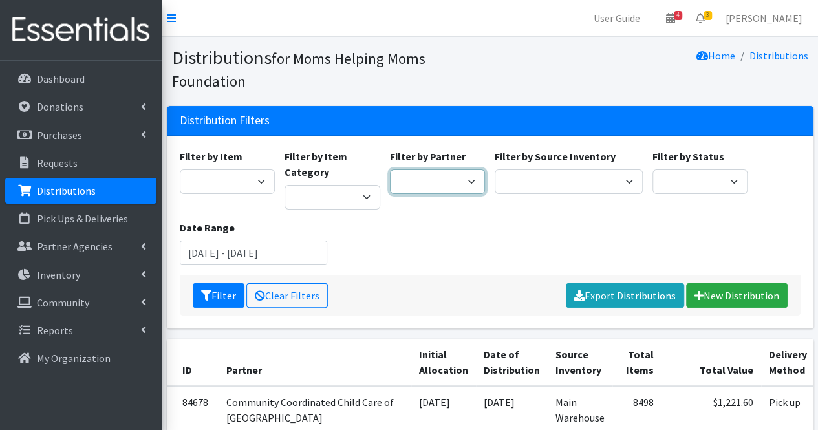
click at [407, 183] on select "Acenda Integrated Health - FSC Acenda Integrated Health - Maternal Health Alter…" at bounding box center [438, 181] width 96 height 25
select select "1682"
click at [390, 169] on select "Acenda Integrated Health - FSC Acenda Integrated Health - Maternal Health Alter…" at bounding box center [438, 181] width 96 height 25
click at [228, 295] on button "Filter" at bounding box center [219, 295] width 52 height 25
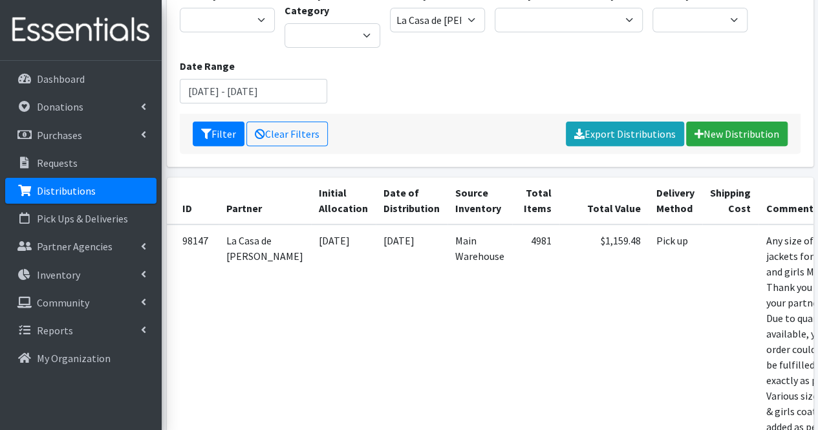
scroll to position [0, 62]
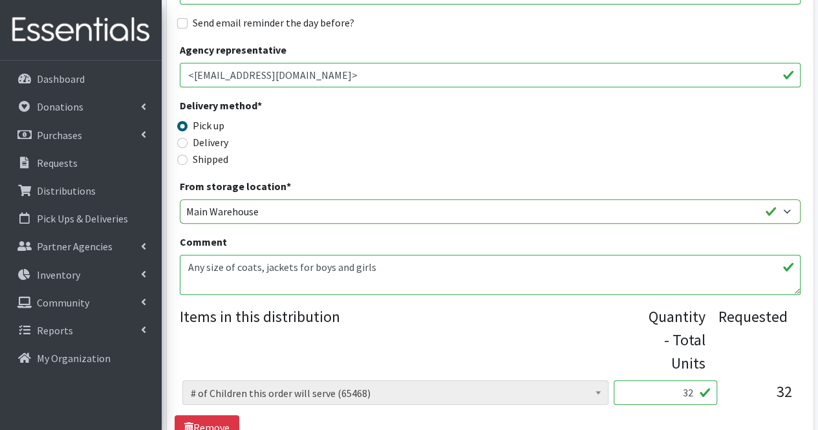
scroll to position [348, 0]
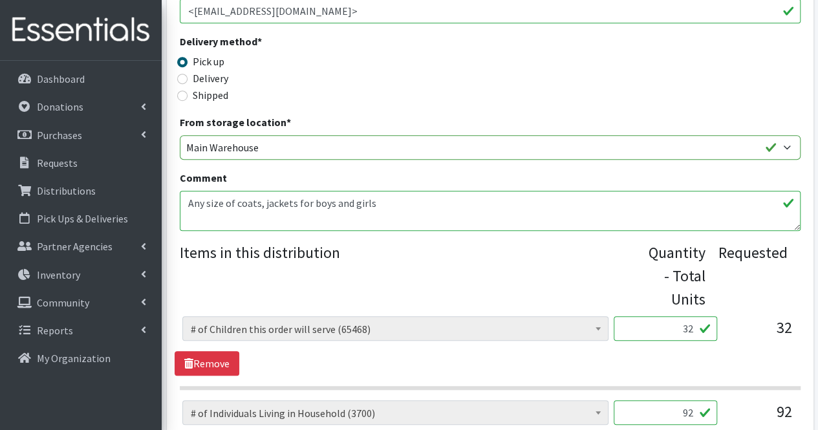
click at [455, 223] on textarea "Any size of coats, jackets for boys and girls Moms, Thank you for your partners…" at bounding box center [490, 211] width 621 height 40
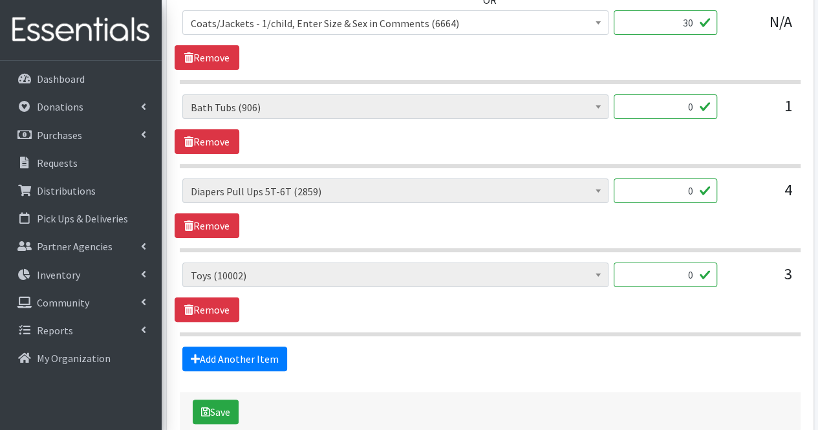
scroll to position [2441, 0]
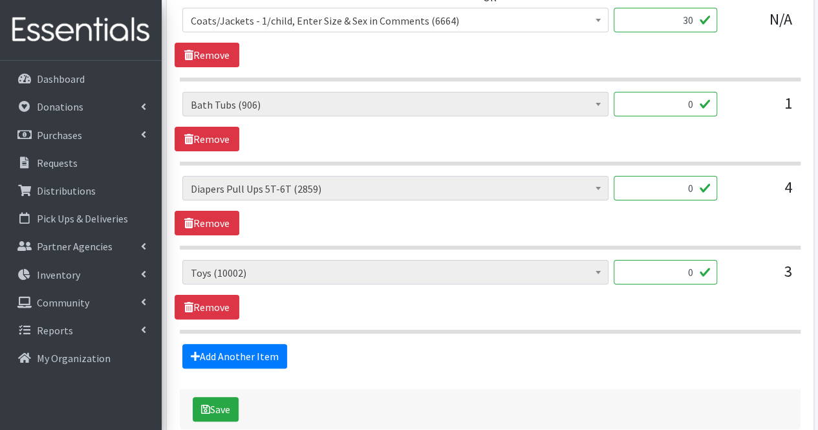
type textarea "Any size of coats, jackets for boys and girls Moms, Thank you for your partners…"
click at [694, 180] on input "0" at bounding box center [665, 188] width 103 height 25
type input "40"
click at [694, 262] on input "0" at bounding box center [665, 272] width 103 height 25
type input "3"
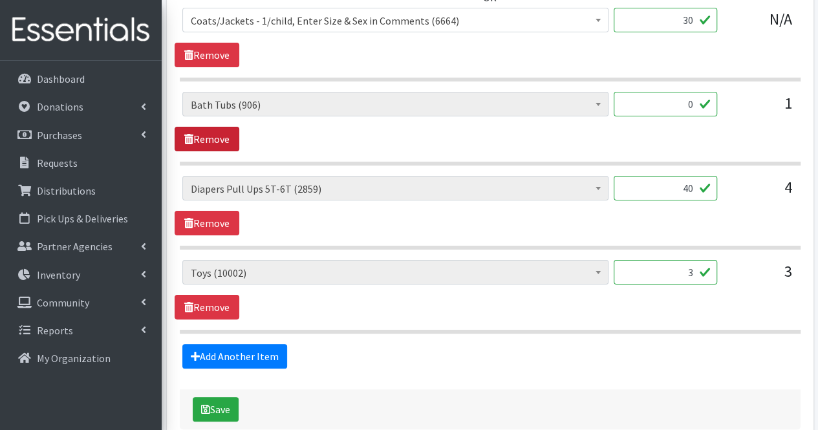
click at [226, 127] on link "Remove" at bounding box center [207, 139] width 65 height 25
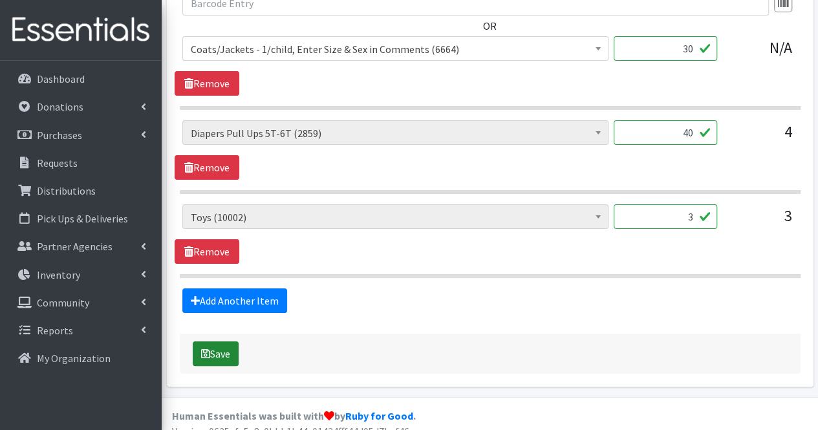
click at [233, 341] on button "Save" at bounding box center [216, 353] width 46 height 25
